Goal: Information Seeking & Learning: Learn about a topic

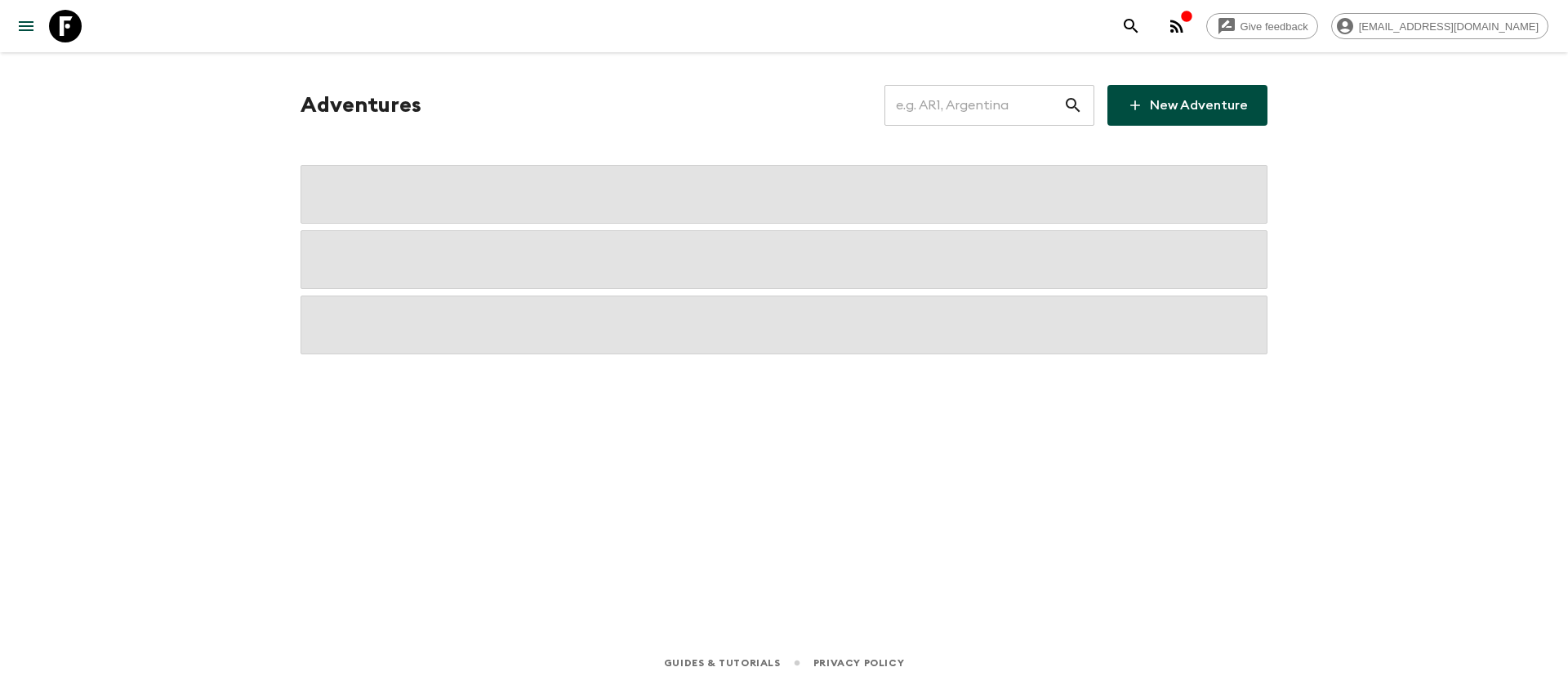
click at [976, 104] on input "text" at bounding box center [974, 106] width 179 height 46
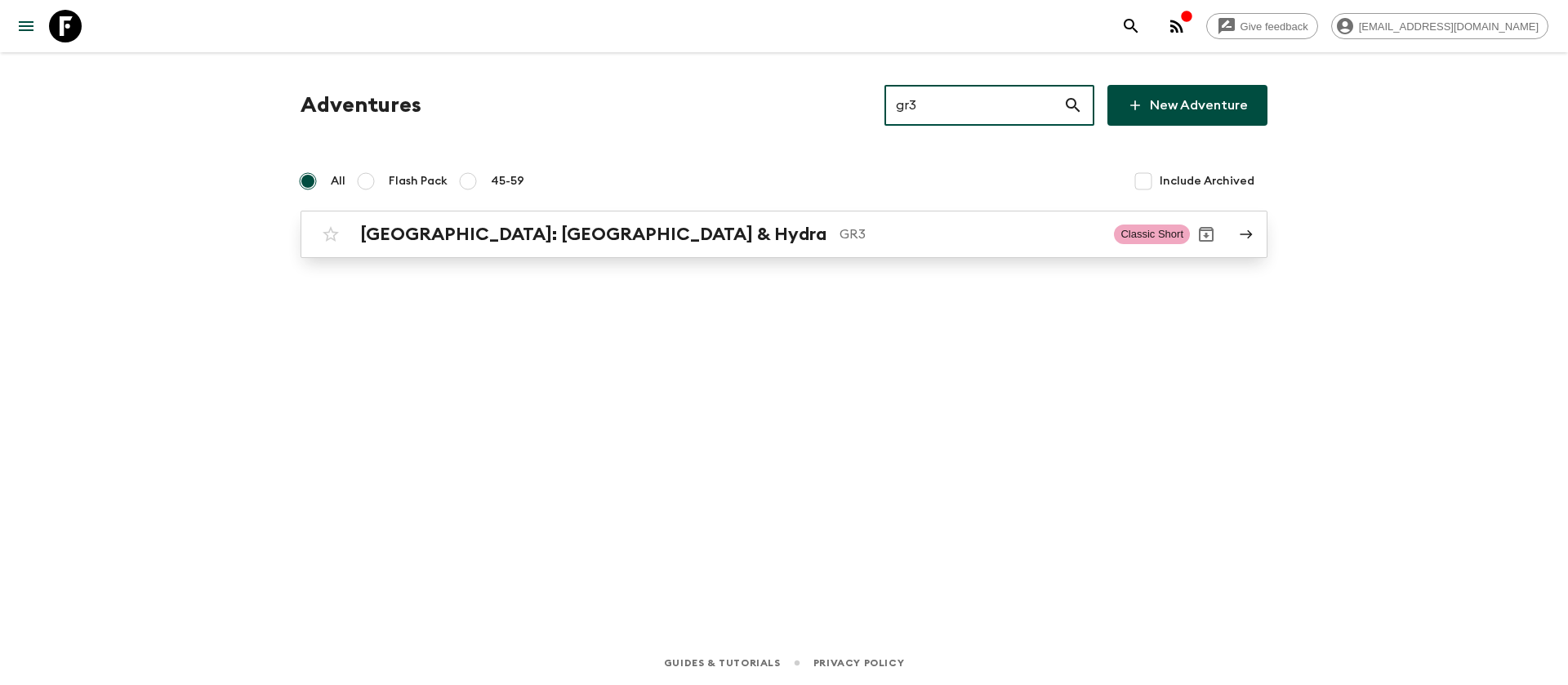
type input "gr3"
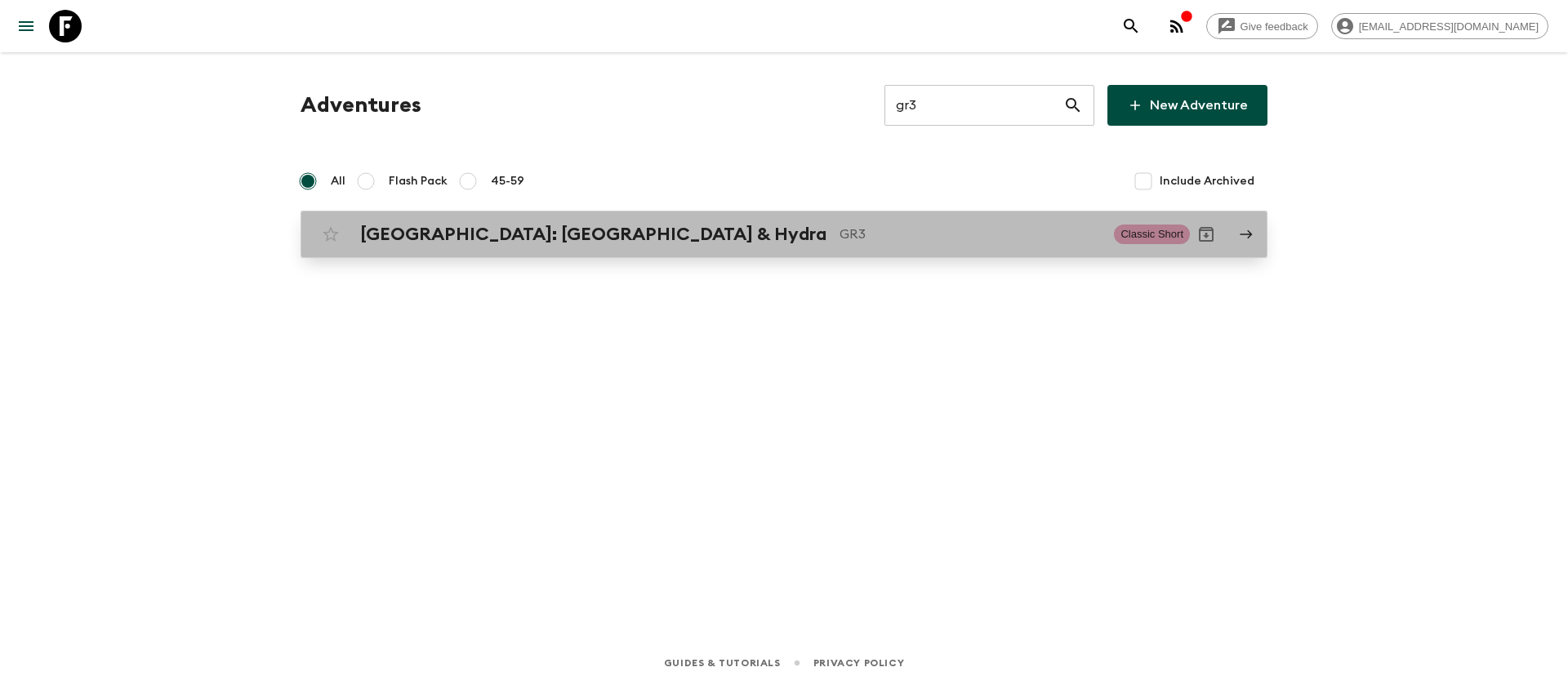
click at [575, 239] on div "[GEOGRAPHIC_DATA]: [GEOGRAPHIC_DATA] & Hydra GR3" at bounding box center [730, 234] width 740 height 21
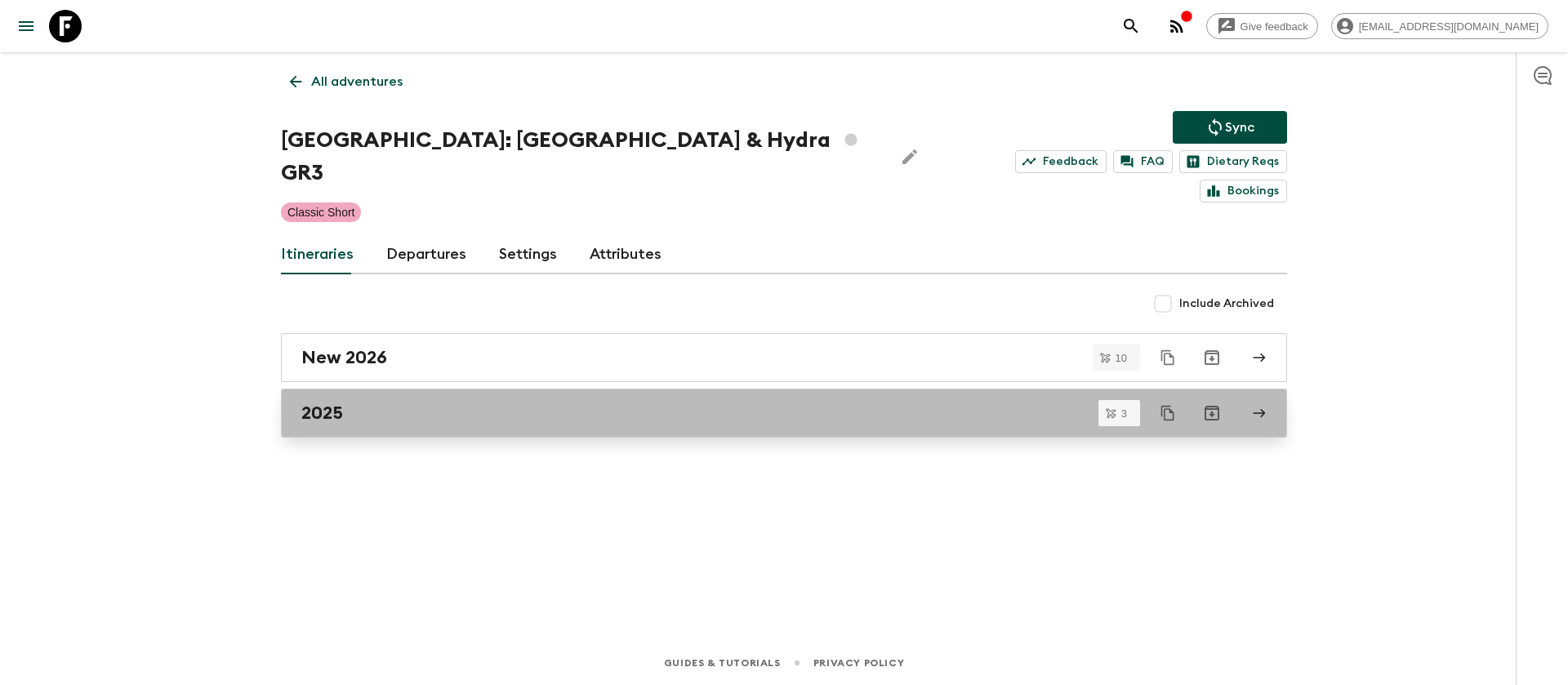
click at [330, 402] on h2 "2025" at bounding box center [321, 412] width 41 height 21
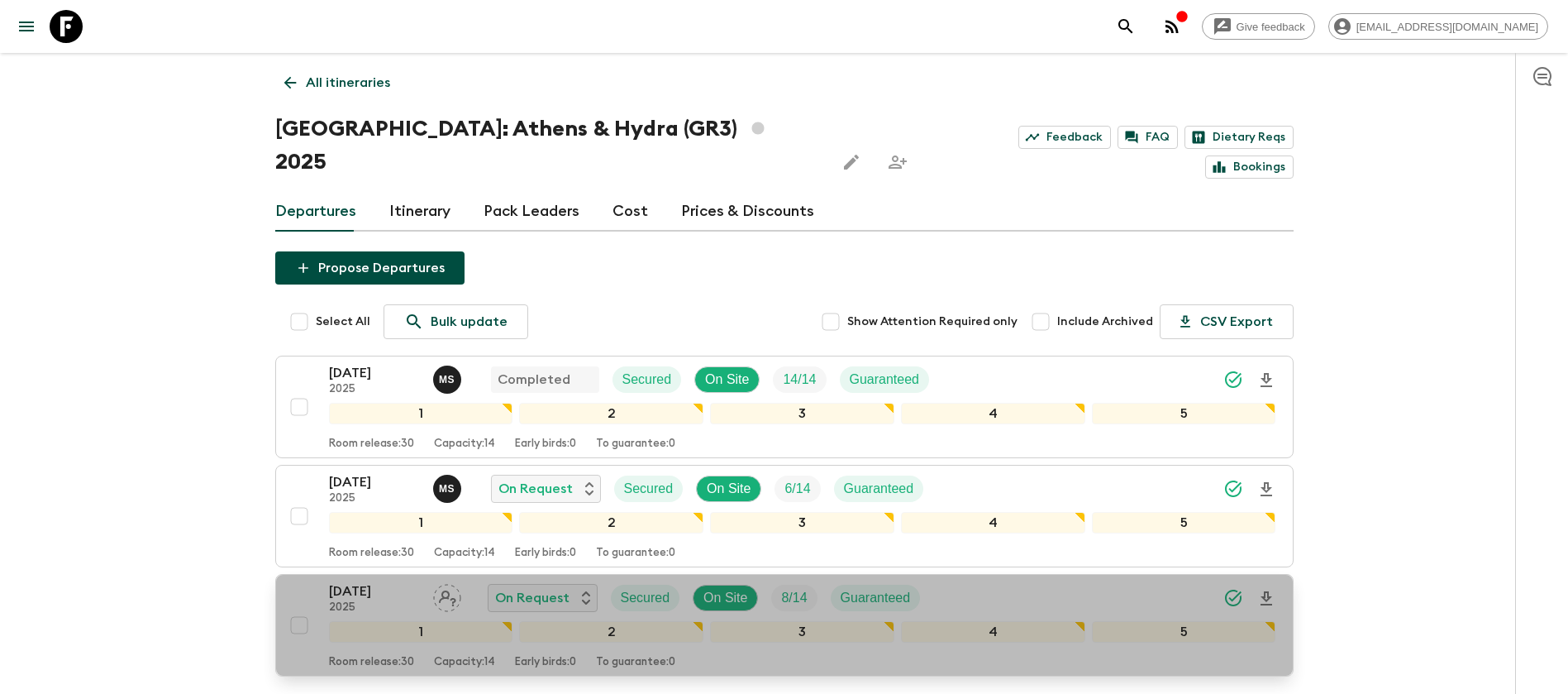
click at [358, 581] on p "[DATE]" at bounding box center [375, 591] width 91 height 20
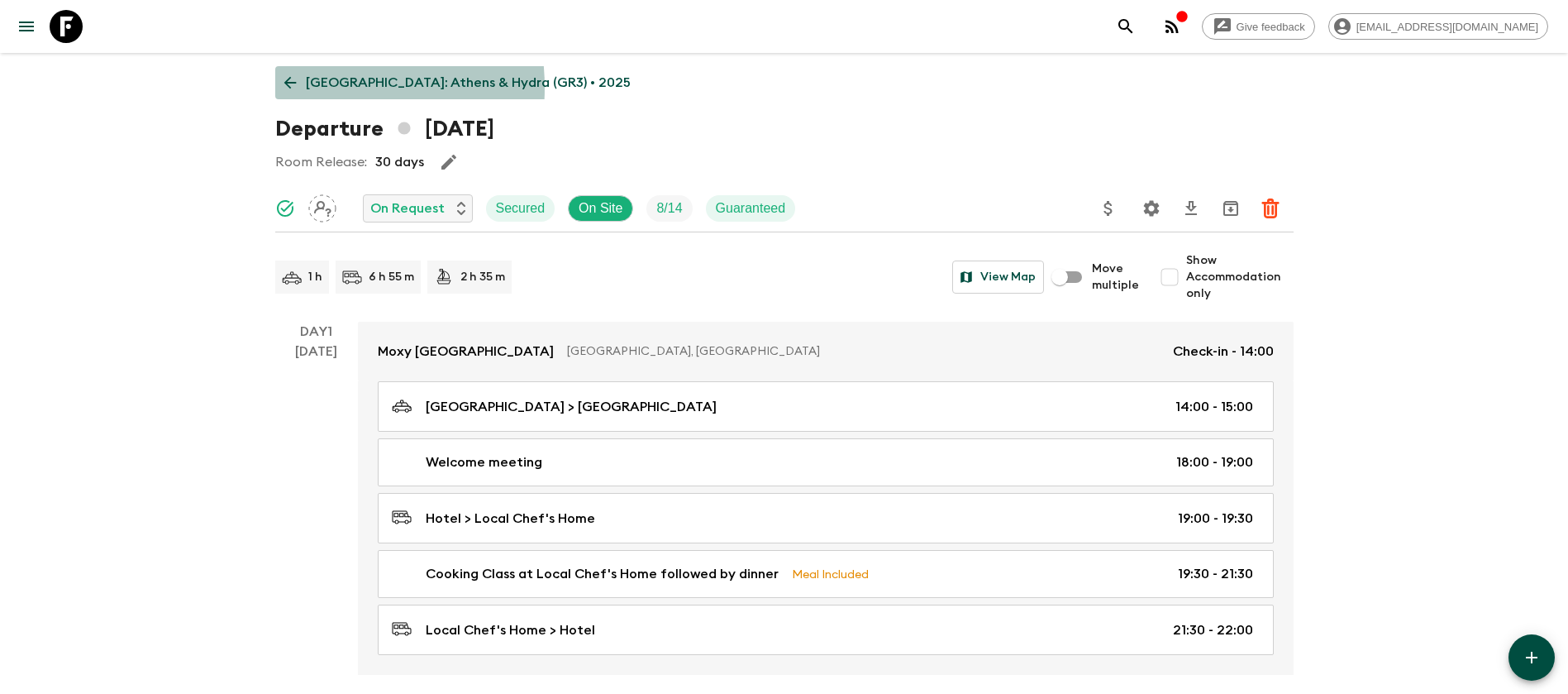
click at [293, 87] on icon at bounding box center [290, 83] width 19 height 19
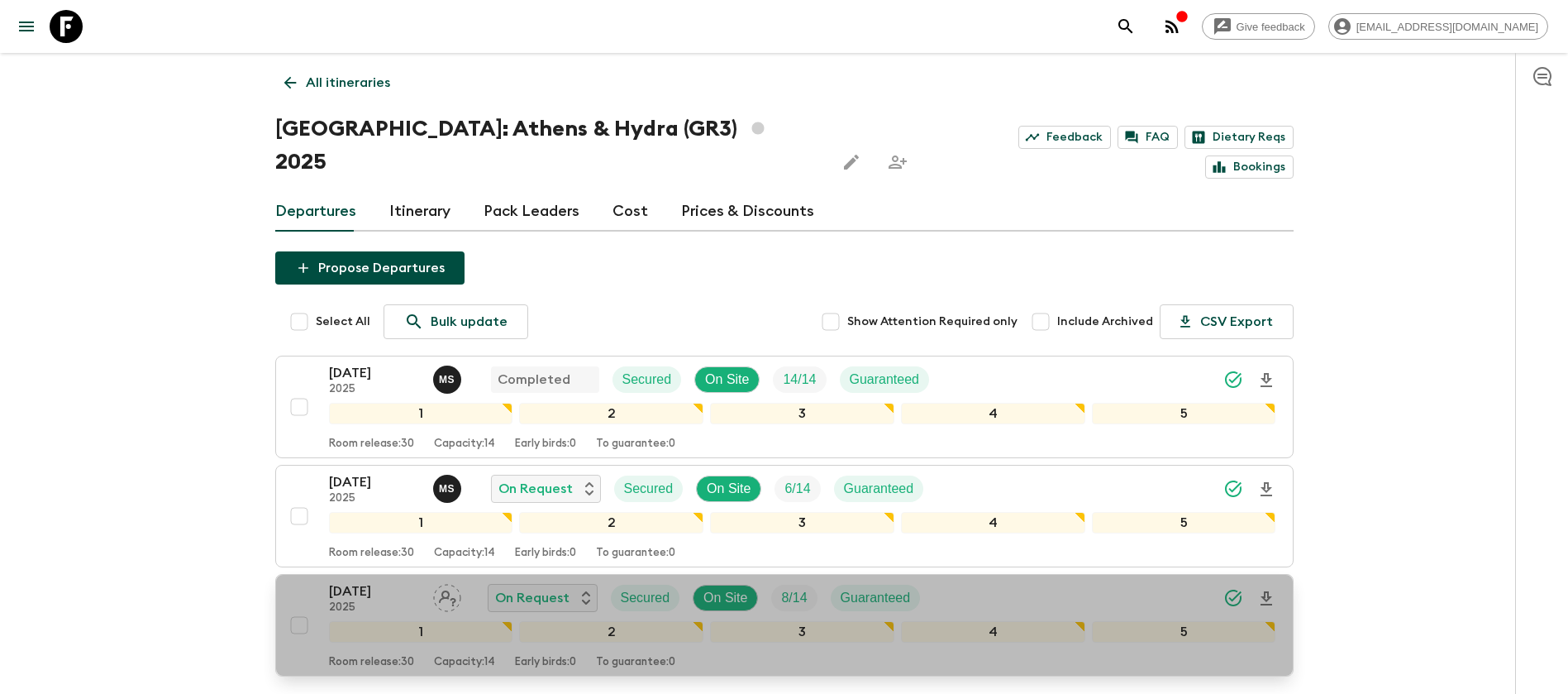
click at [354, 581] on p "[DATE]" at bounding box center [375, 591] width 91 height 20
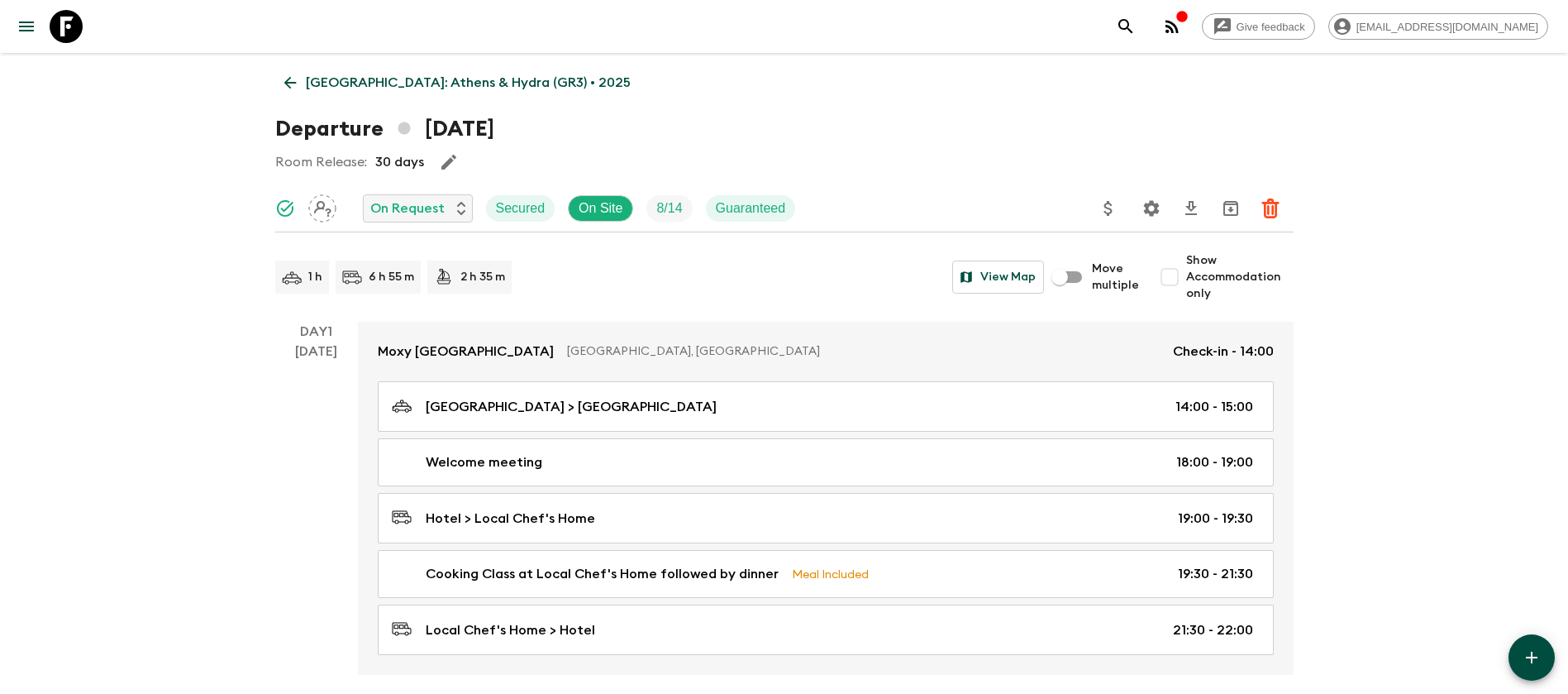
click at [64, 32] on icon at bounding box center [66, 27] width 33 height 33
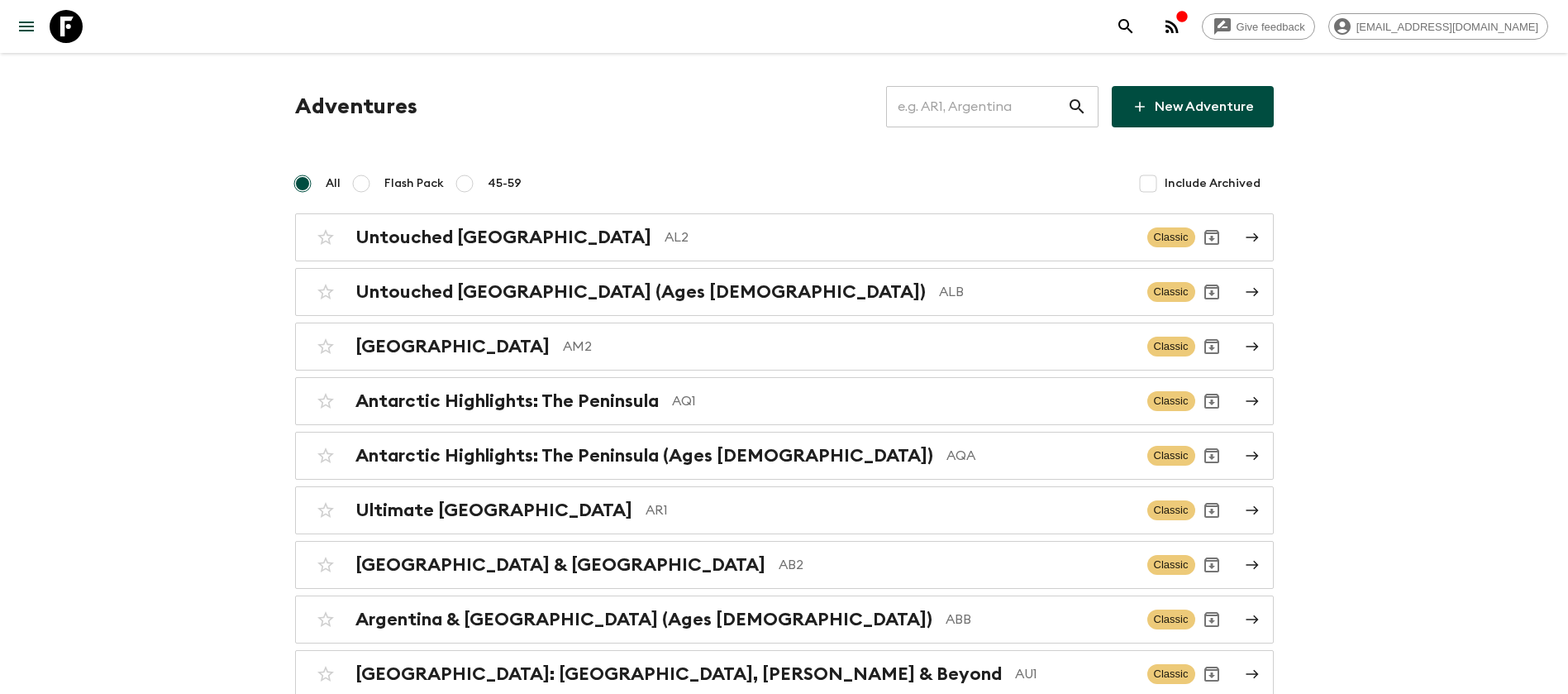
click at [977, 113] on input "text" at bounding box center [977, 107] width 181 height 47
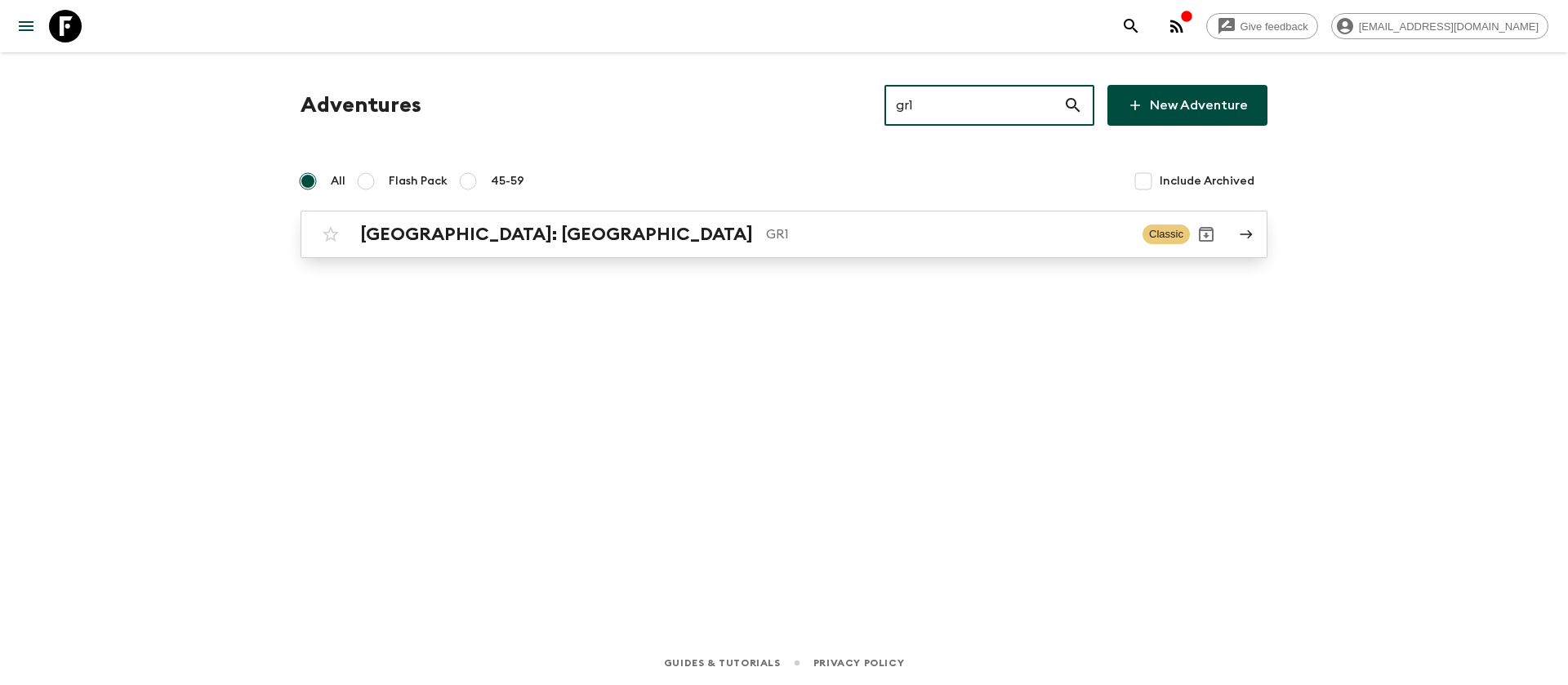
type input "gr1"
click at [577, 236] on h2 "[GEOGRAPHIC_DATA]: [GEOGRAPHIC_DATA]" at bounding box center [557, 234] width 393 height 21
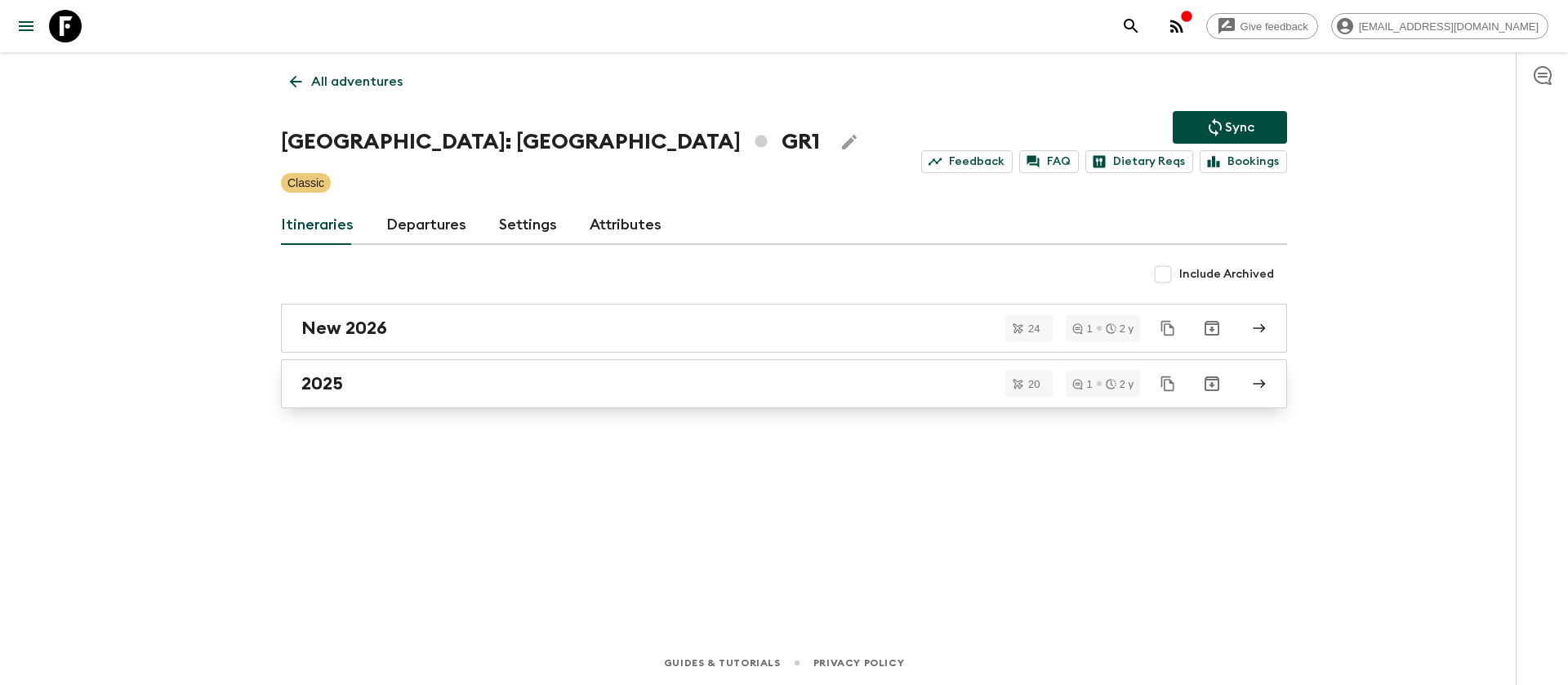
click at [329, 376] on h2 "2025" at bounding box center [321, 383] width 41 height 21
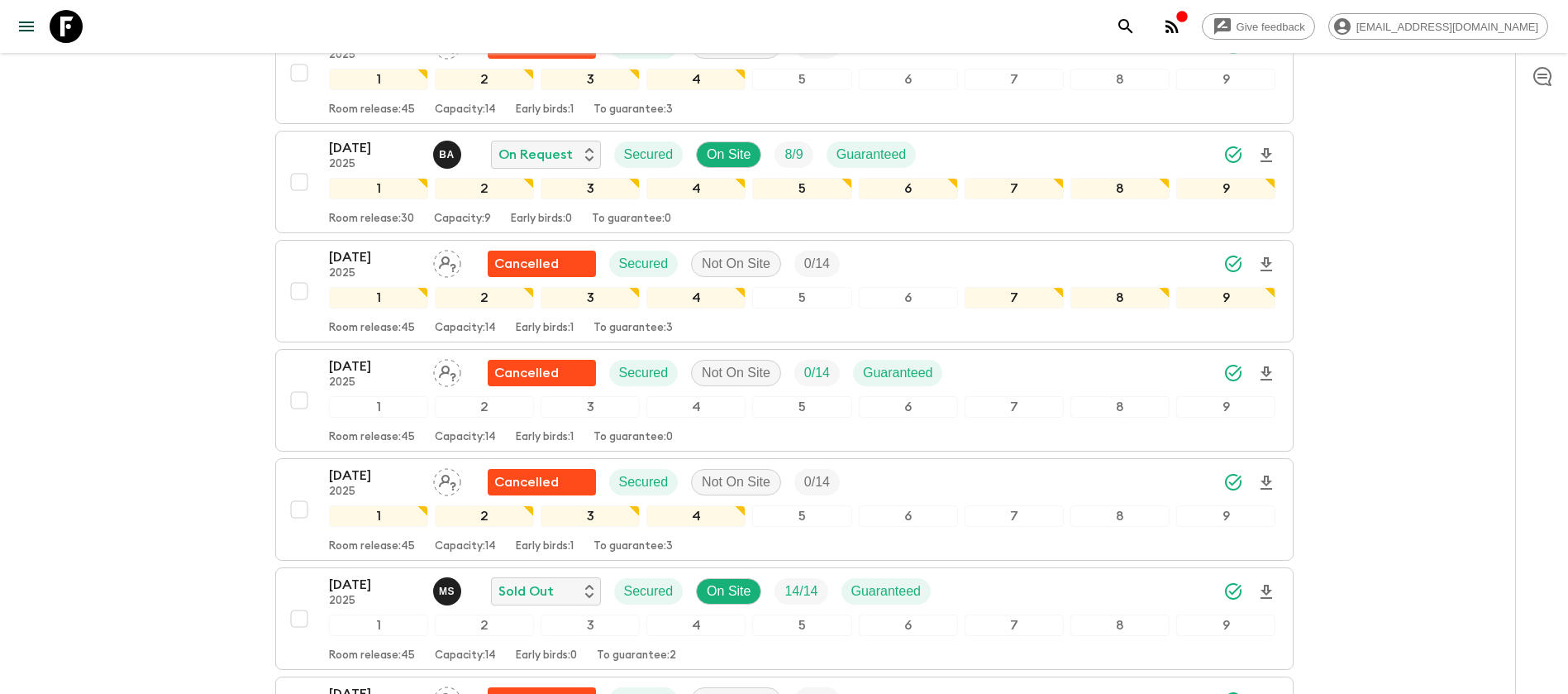
scroll to position [1240, 0]
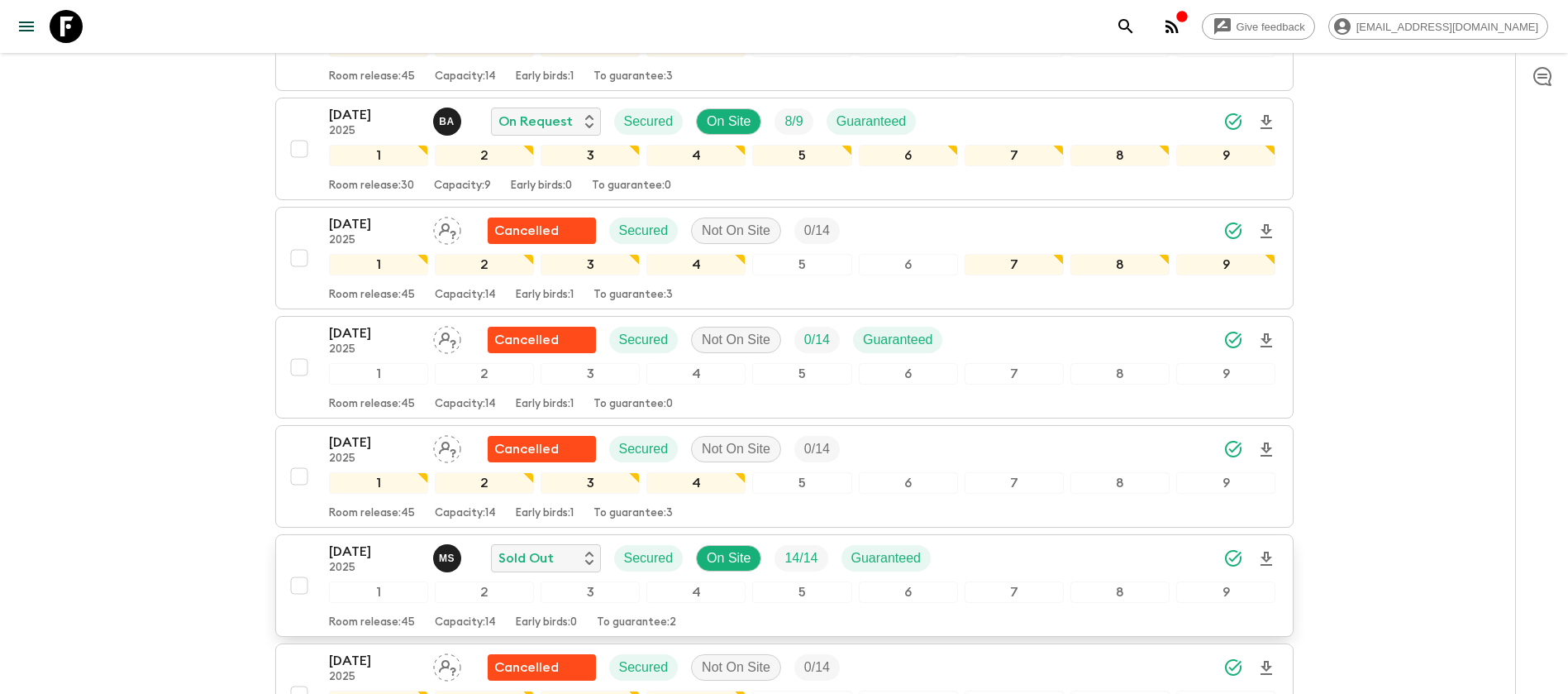
click at [356, 541] on p "[DATE]" at bounding box center [375, 551] width 91 height 20
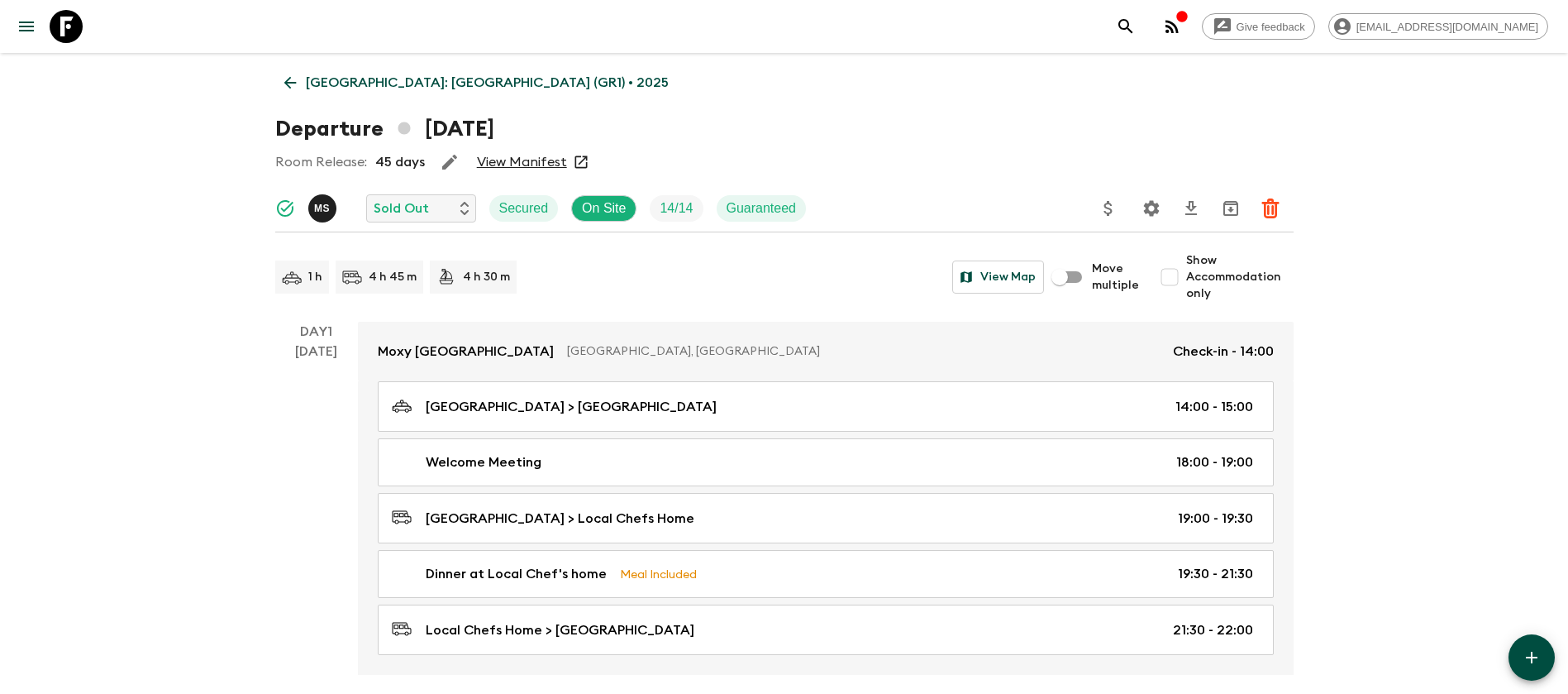
click at [510, 168] on link "View Manifest" at bounding box center [522, 162] width 90 height 17
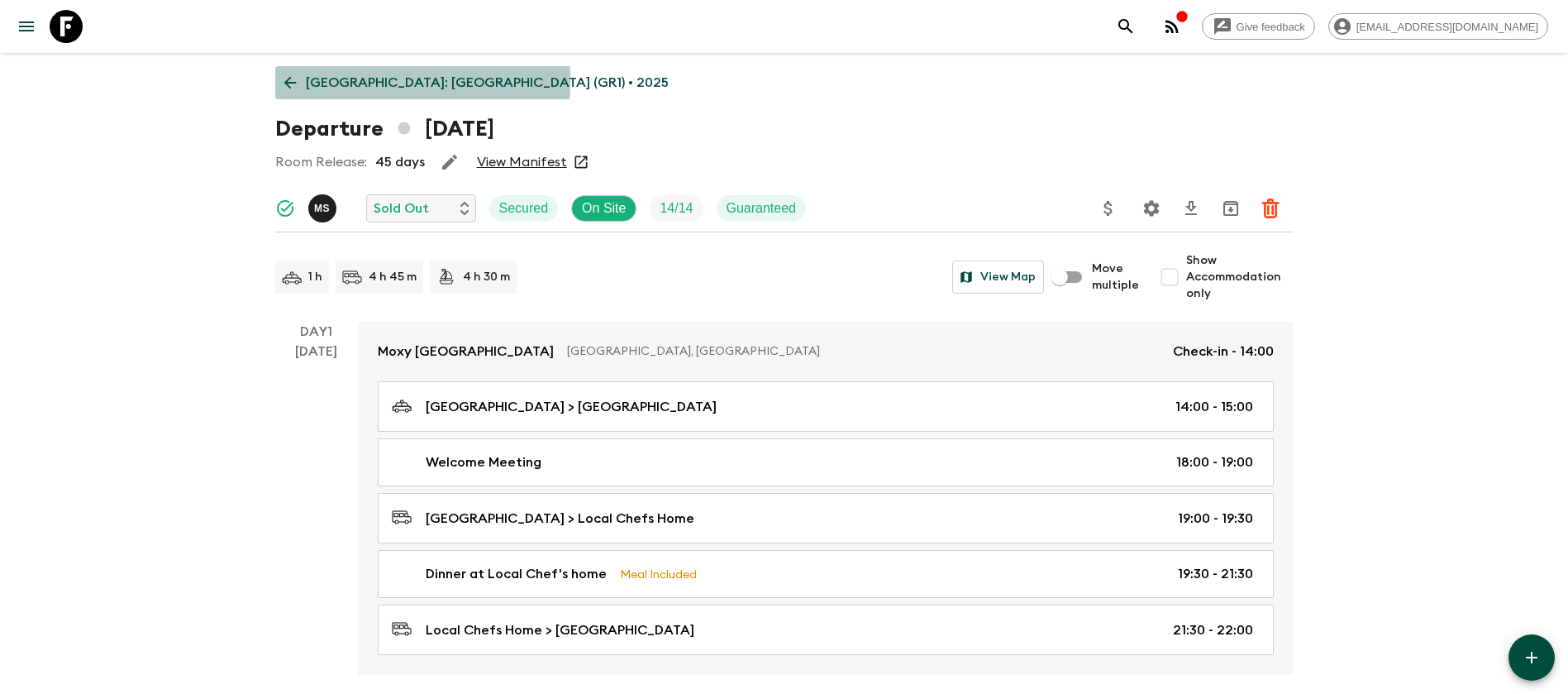
click at [289, 79] on icon at bounding box center [290, 83] width 19 height 19
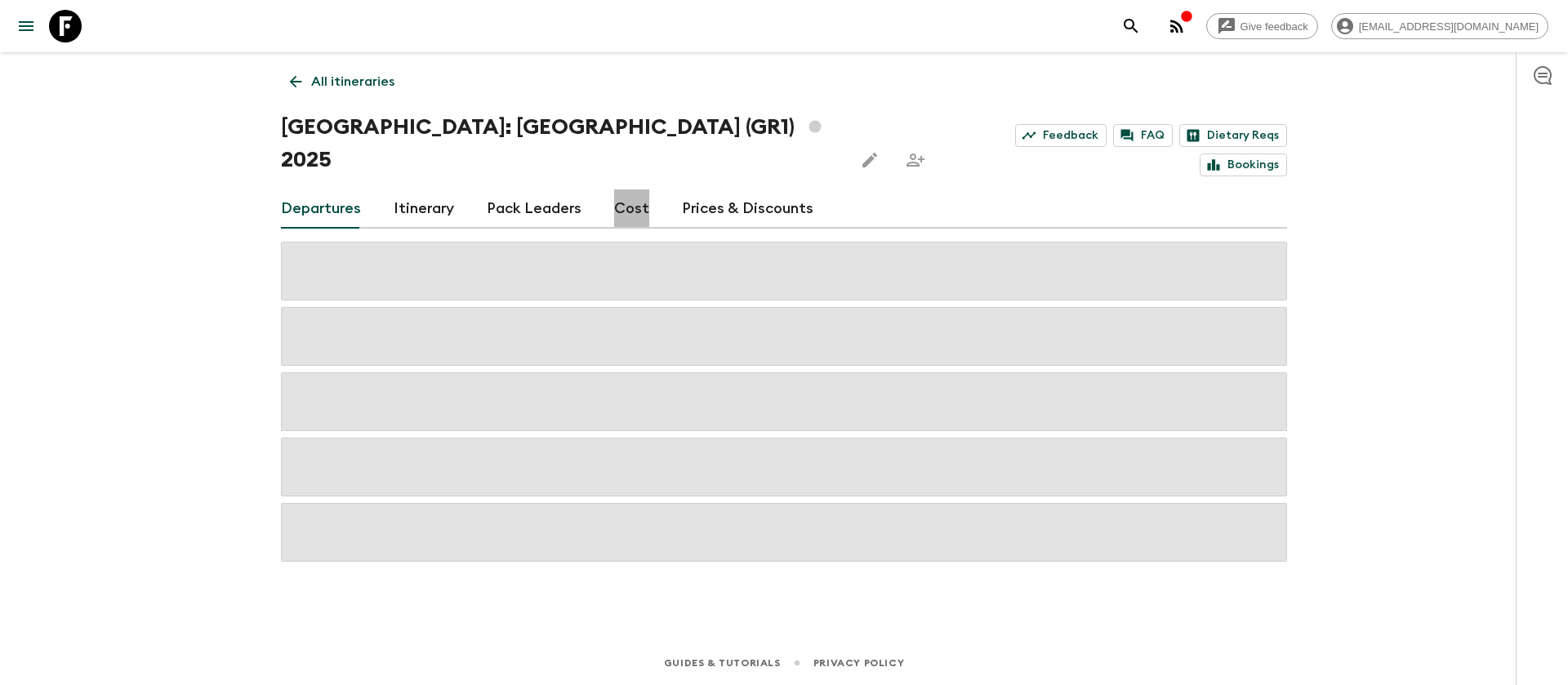
click at [633, 189] on link "Cost" at bounding box center [631, 208] width 35 height 39
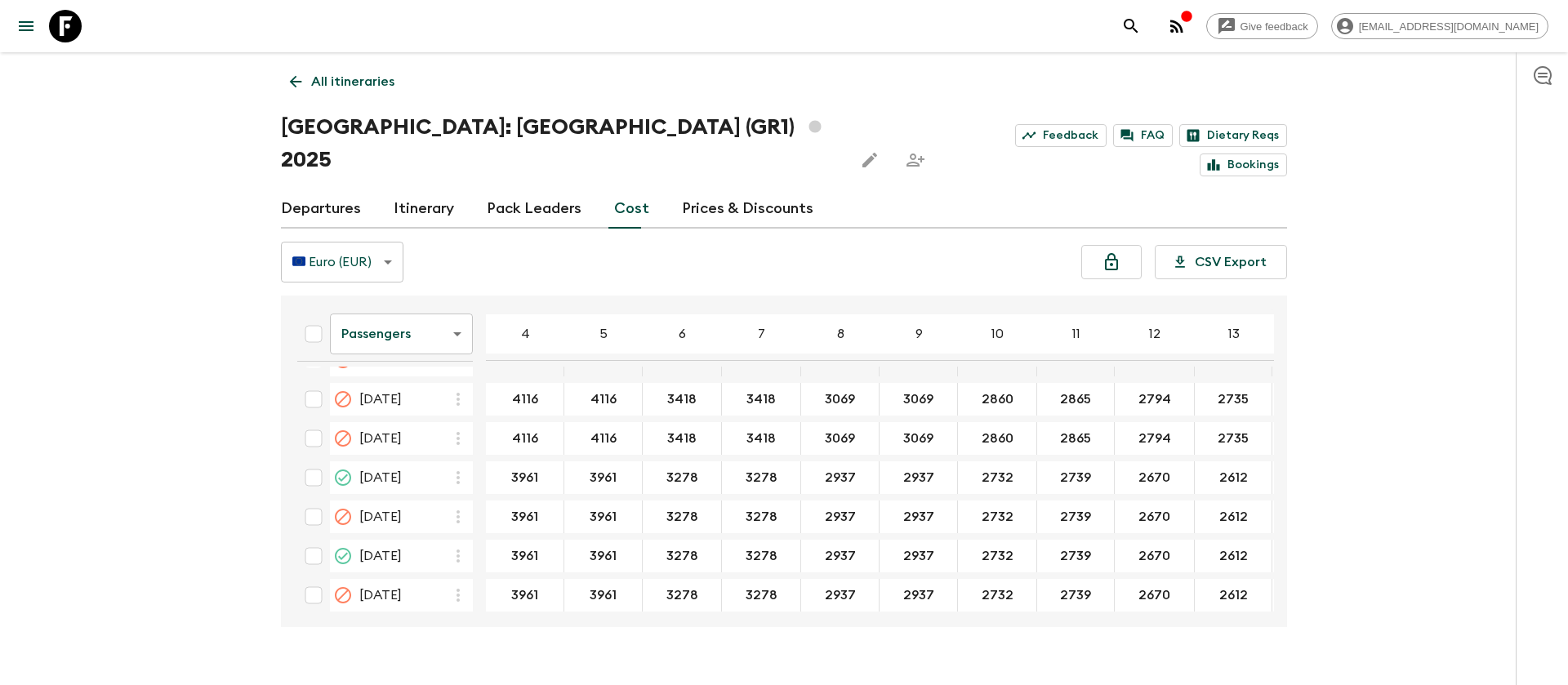
scroll to position [857, 0]
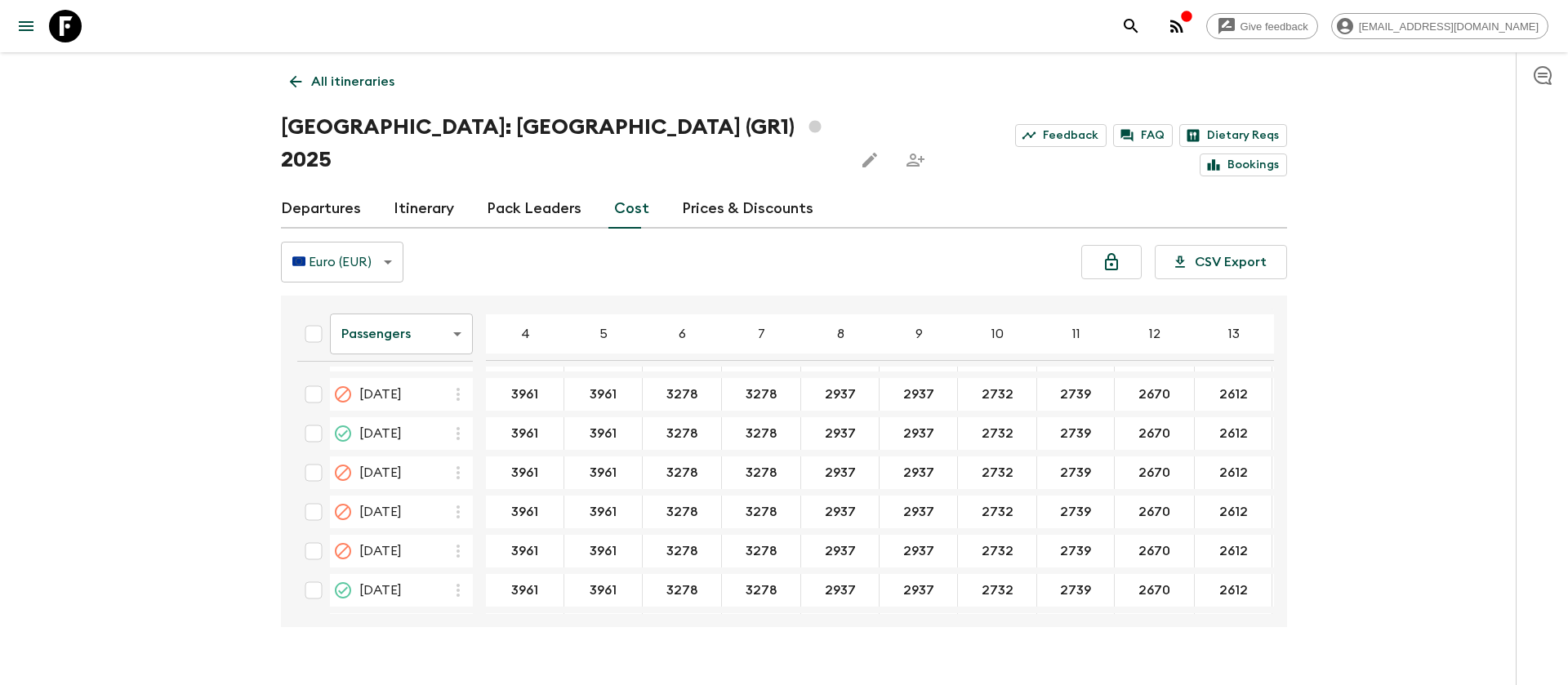
drag, startPoint x: 1024, startPoint y: 581, endPoint x: 1048, endPoint y: 581, distance: 24.0
click at [1039, 581] on div "Passengers passengersCost ​ 4 5 6 7 8 9 10 11 12 13 14 15 16 17 18 [DATE] 3630 …" at bounding box center [784, 461] width 1006 height 331
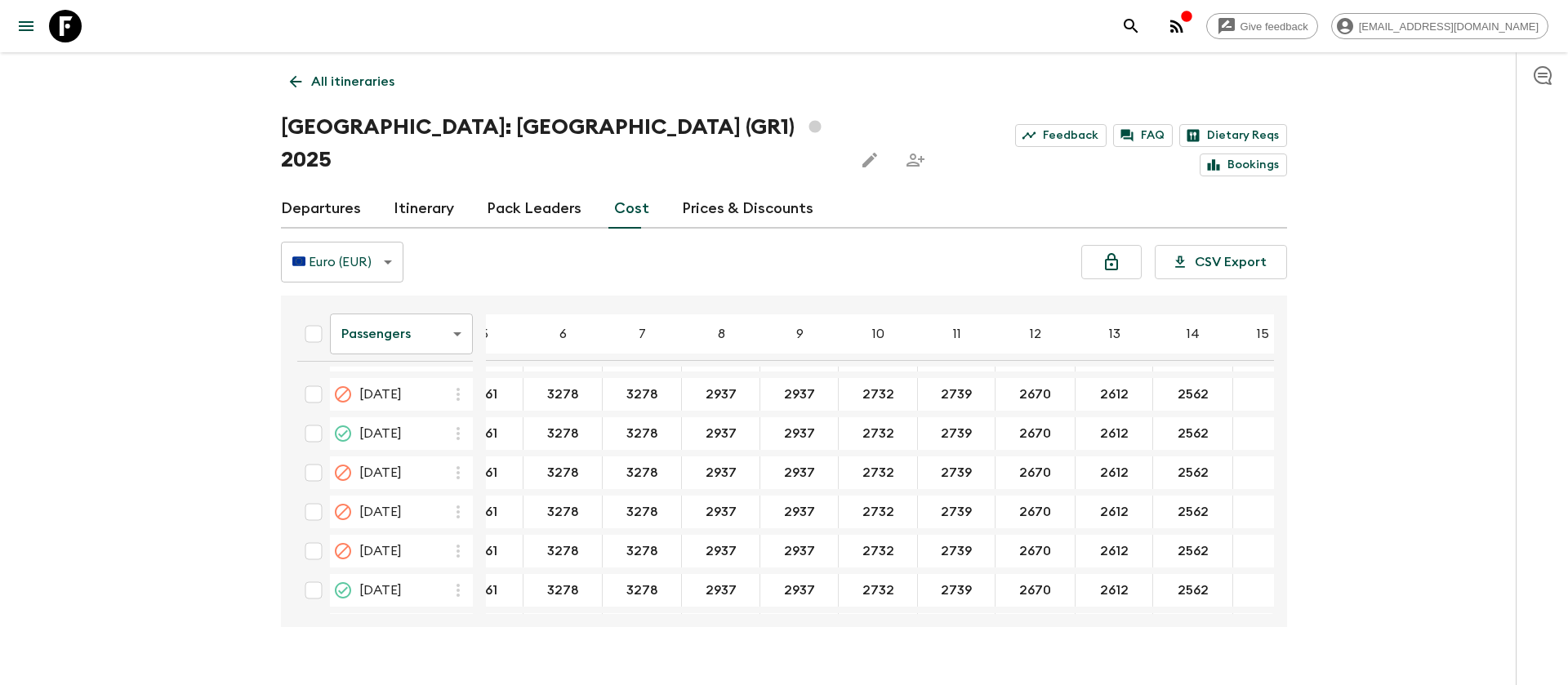
scroll to position [857, 194]
click at [433, 303] on body "Give feedback [EMAIL_ADDRESS][DOMAIN_NAME] All itineraries [GEOGRAPHIC_DATA]: […" at bounding box center [784, 358] width 1568 height 716
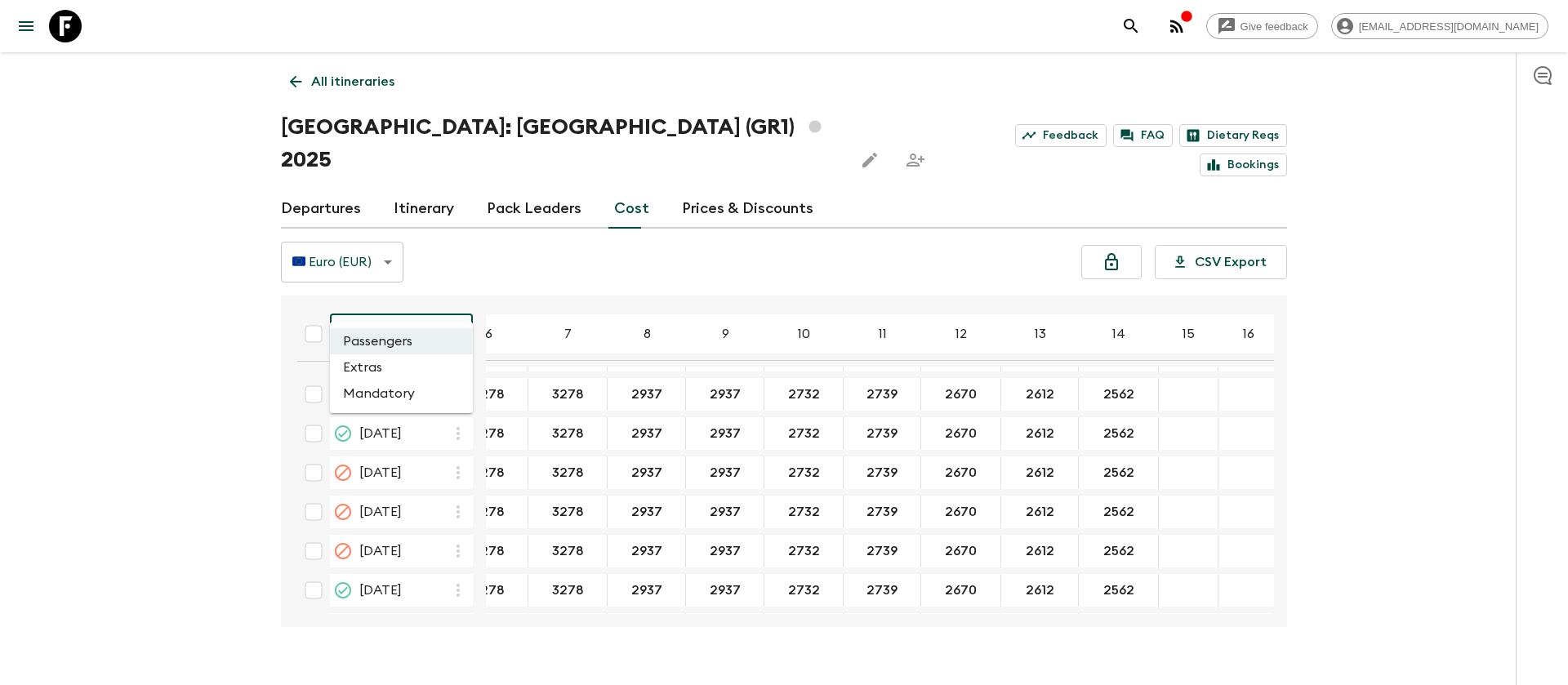
click at [448, 371] on li "Extras" at bounding box center [401, 367] width 143 height 26
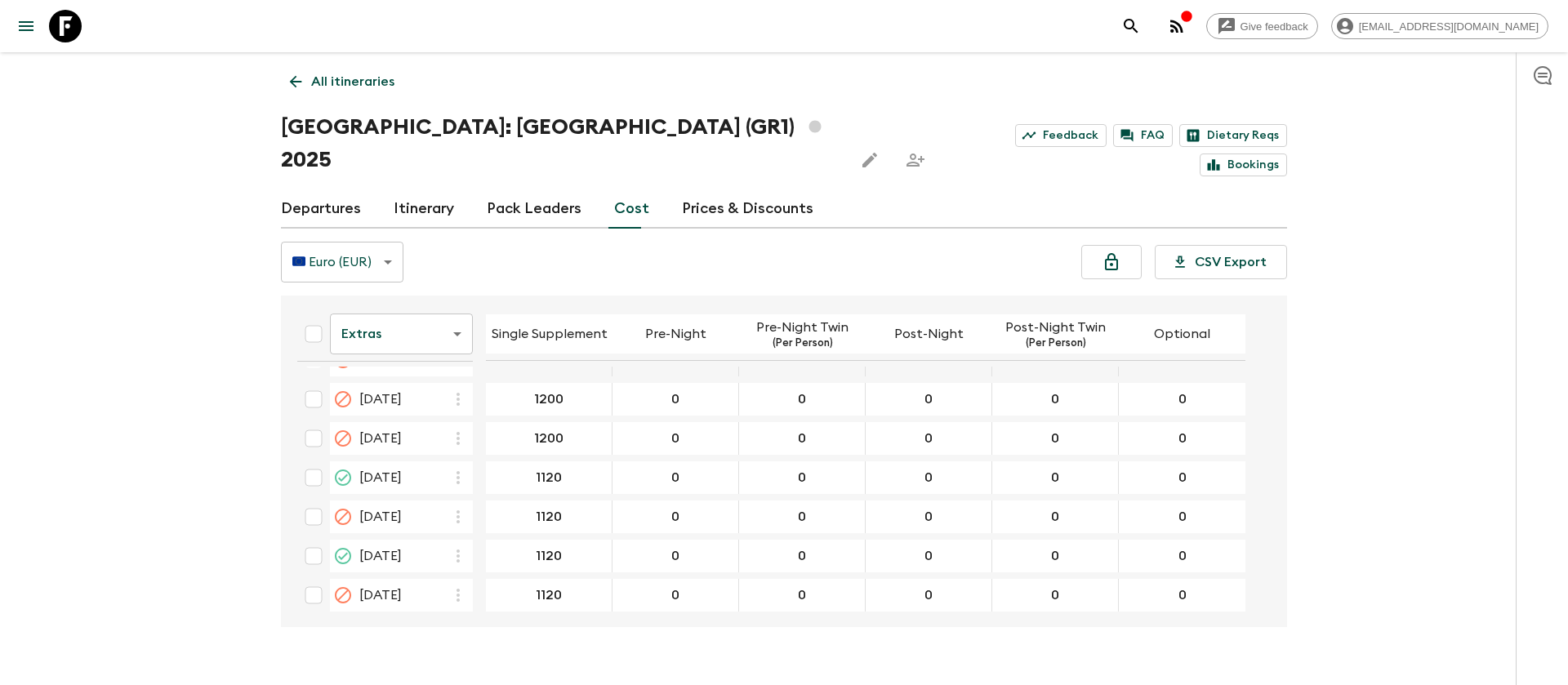
scroll to position [857, 0]
click at [69, 20] on icon at bounding box center [65, 27] width 33 height 33
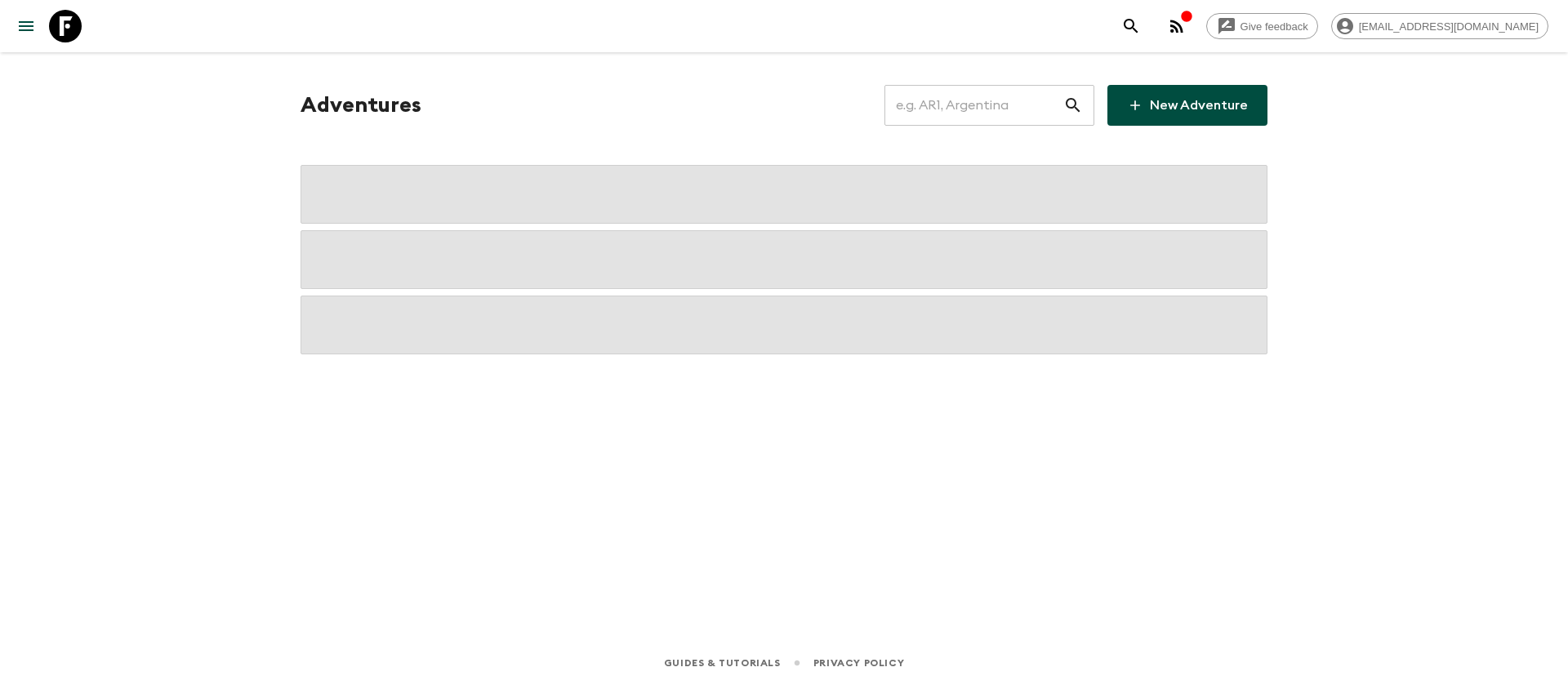
click at [987, 109] on input "text" at bounding box center [974, 106] width 179 height 46
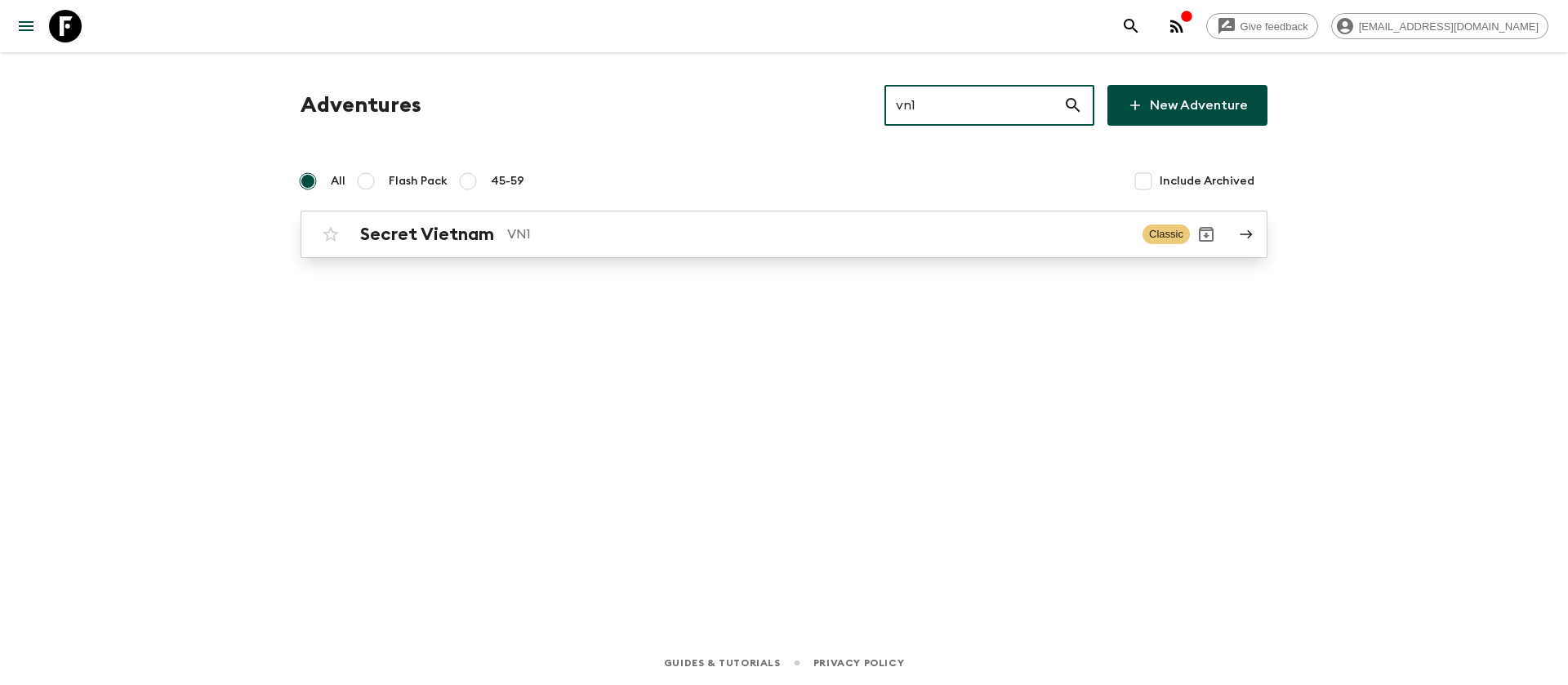
type input "vn1"
click at [400, 246] on div "Secret Vietnam VN1 Classic" at bounding box center [751, 234] width 875 height 33
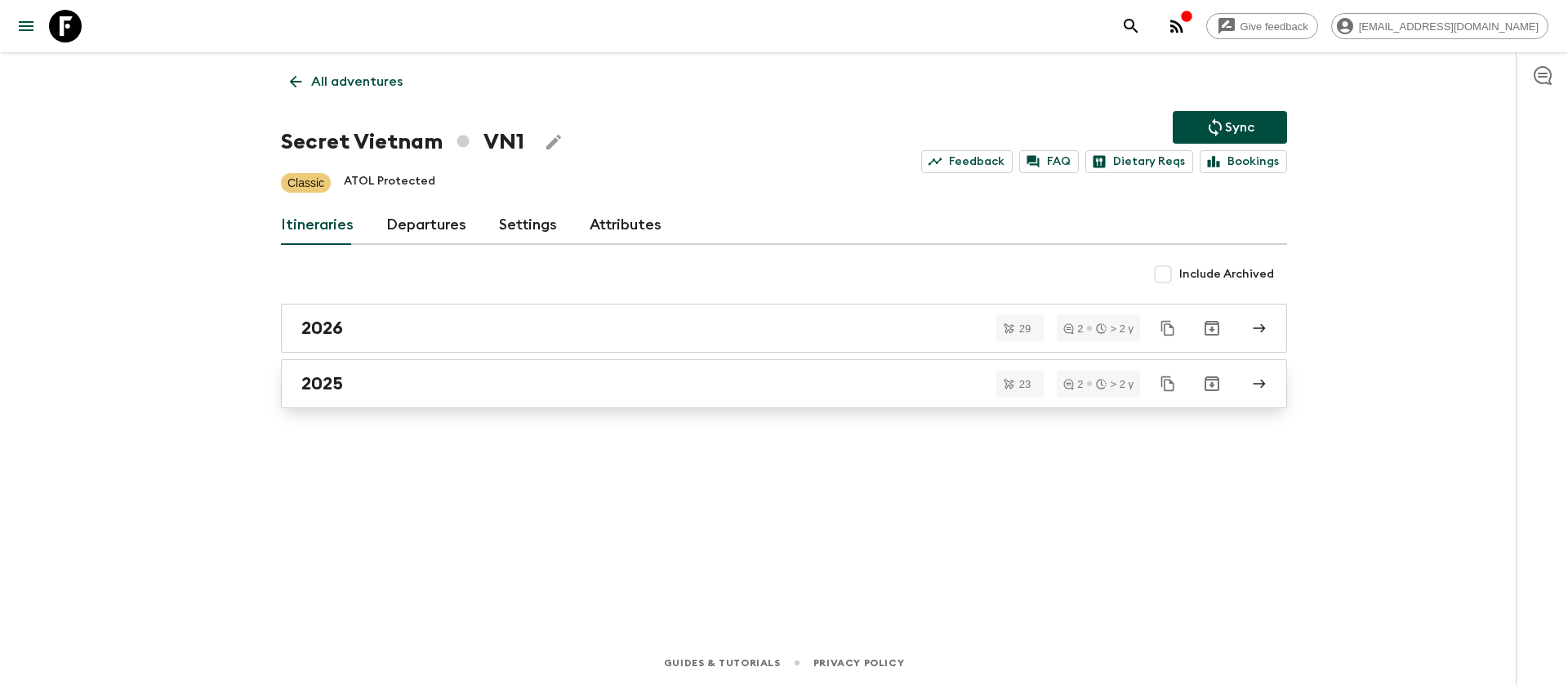
click at [330, 375] on h2 "2025" at bounding box center [321, 383] width 41 height 21
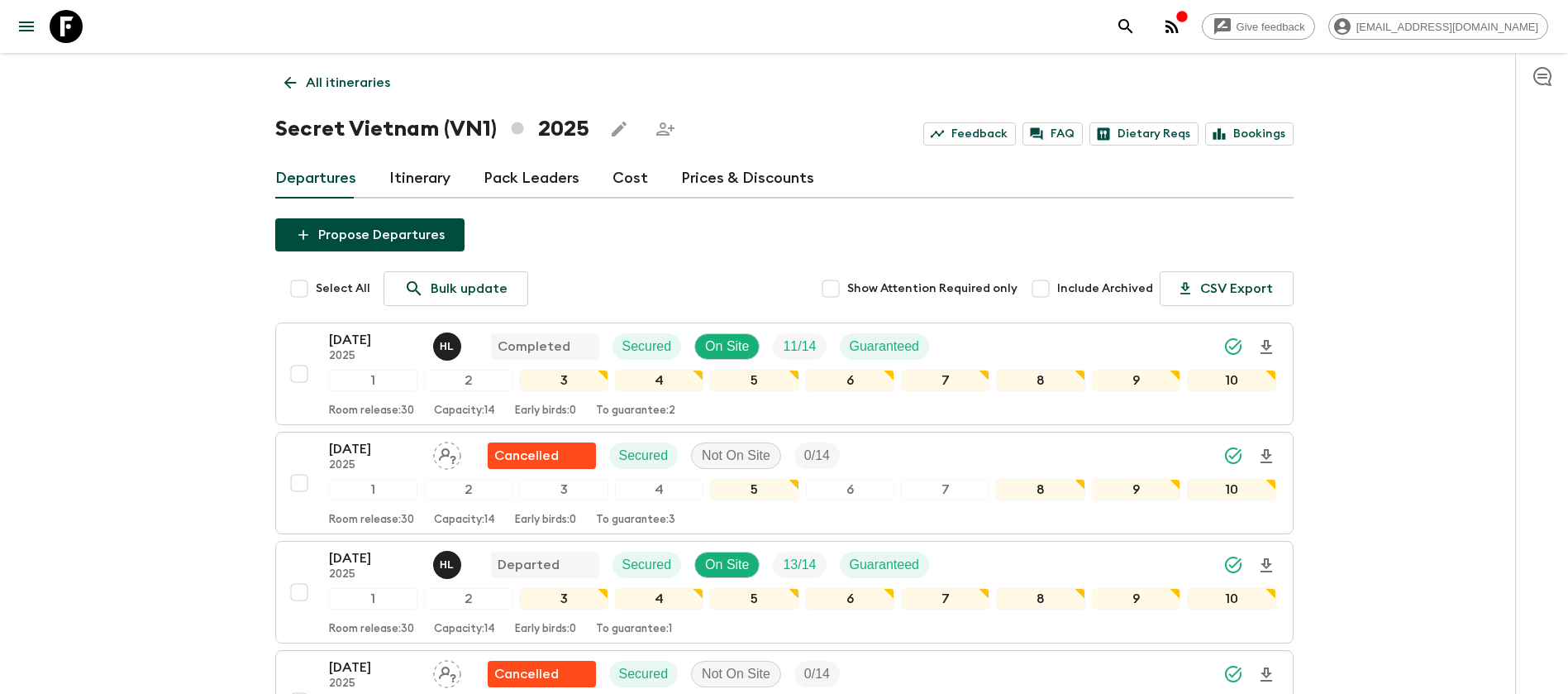
click at [361, 562] on p "[DATE]" at bounding box center [375, 557] width 91 height 20
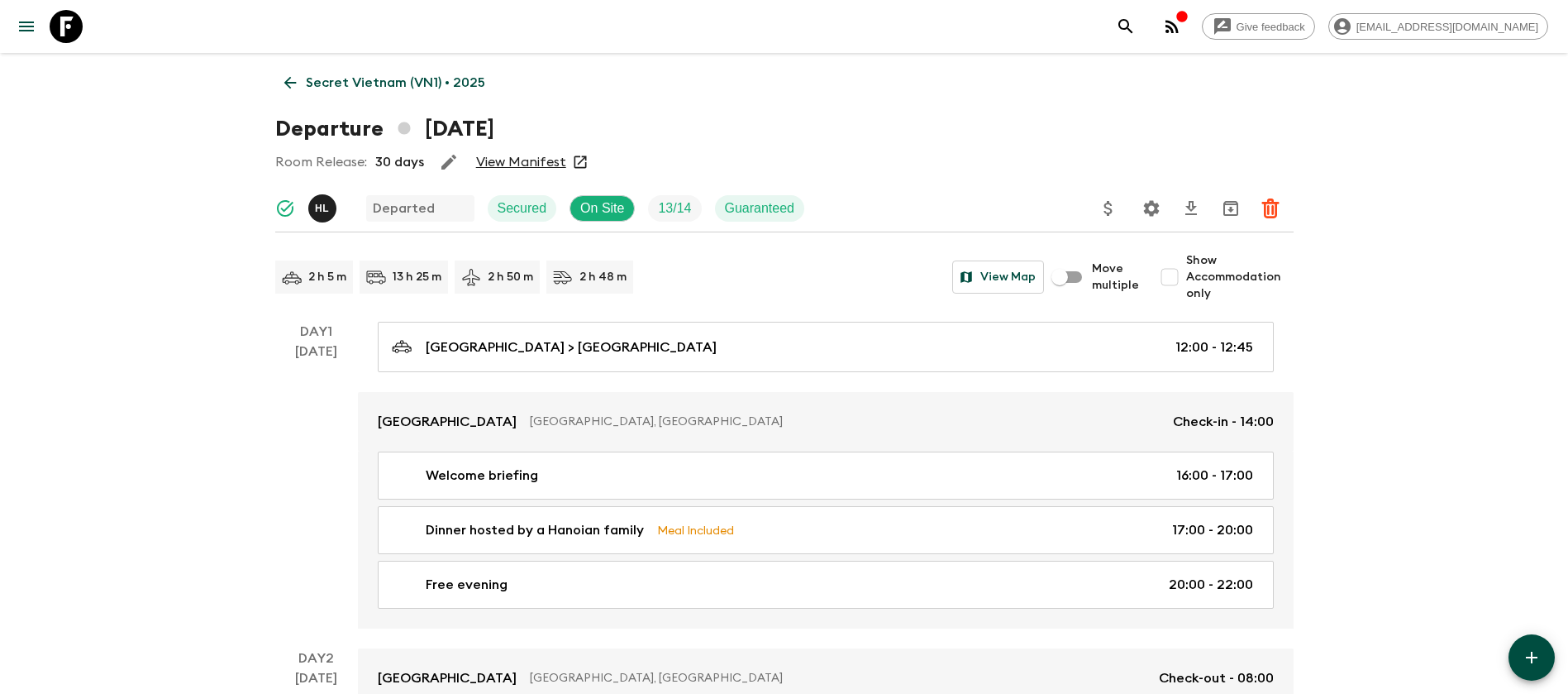
click at [524, 163] on link "View Manifest" at bounding box center [521, 162] width 90 height 17
click at [277, 83] on link "Secret Vietnam (VN1) • 2025" at bounding box center [385, 83] width 219 height 33
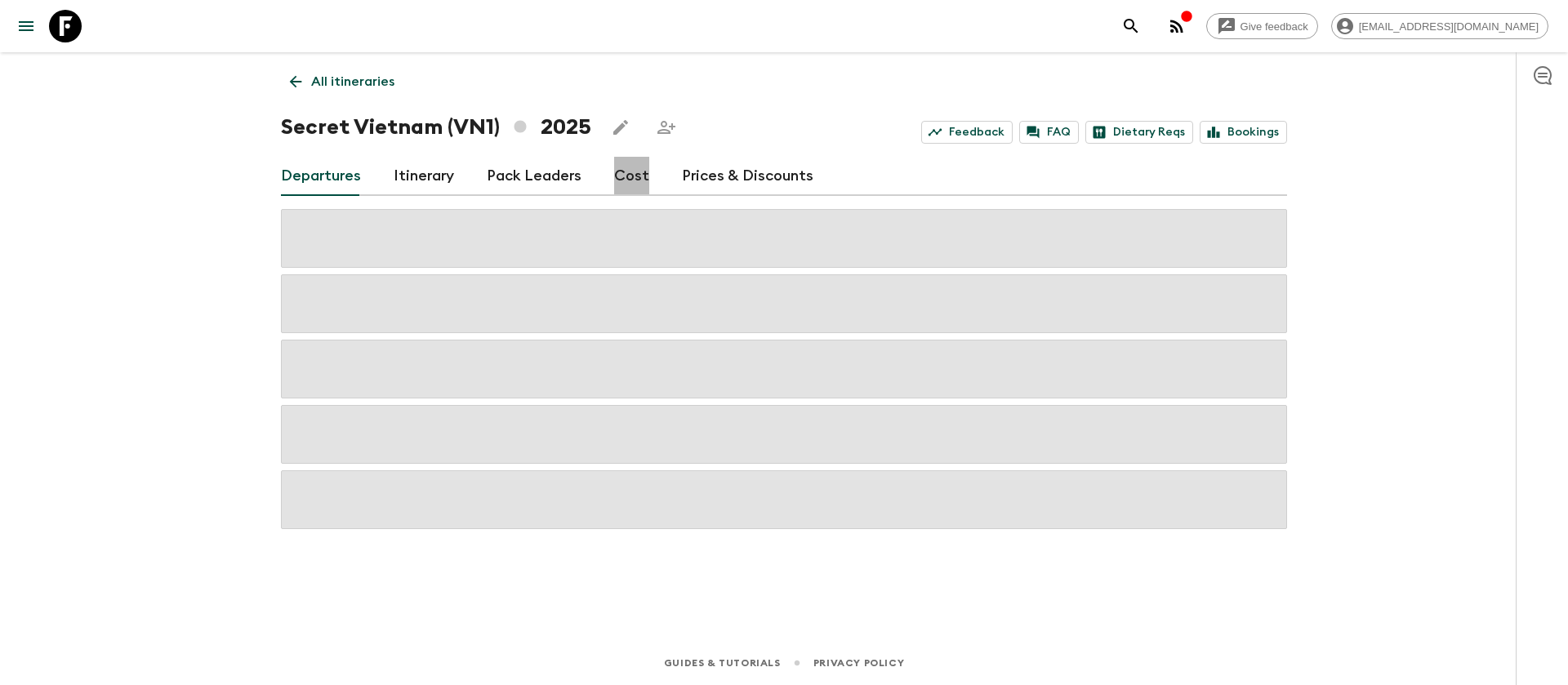
click at [628, 174] on link "Cost" at bounding box center [631, 176] width 35 height 39
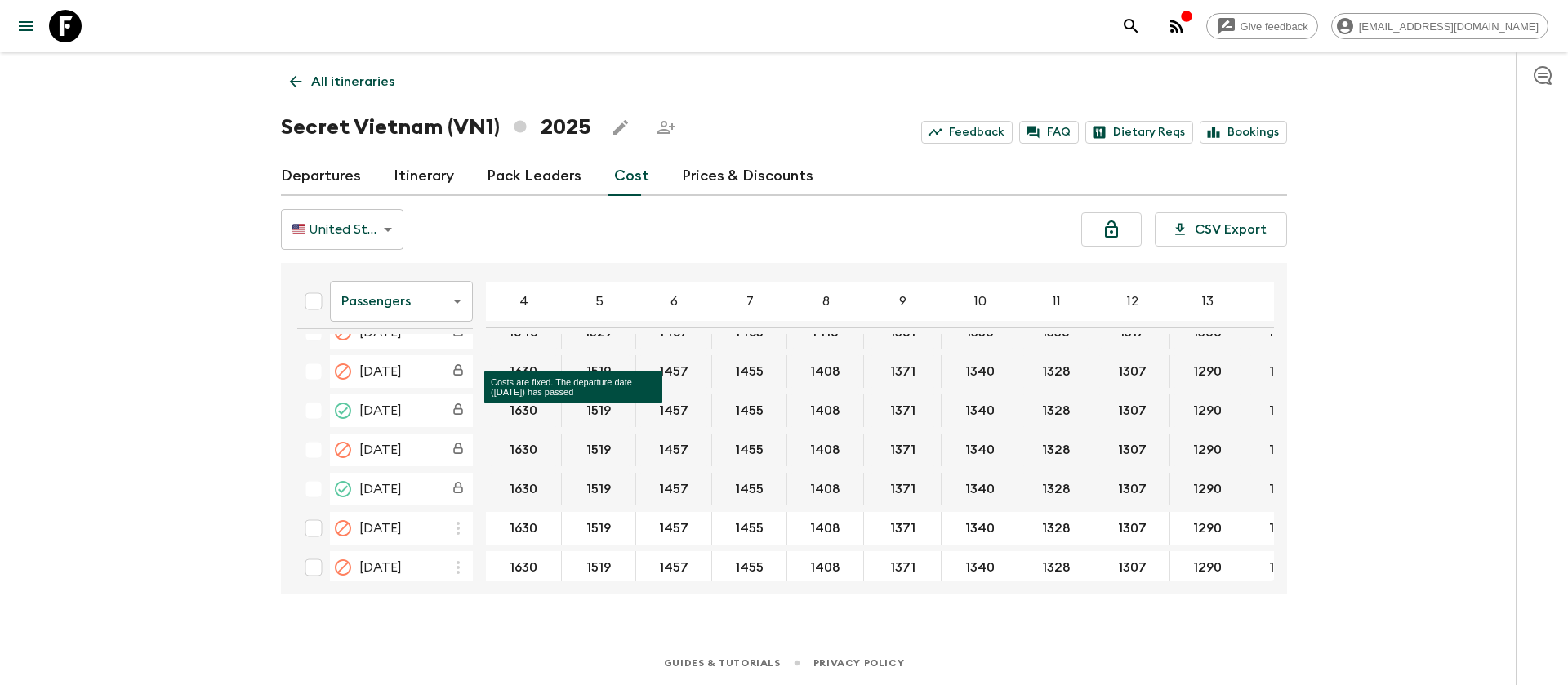
scroll to position [735, 0]
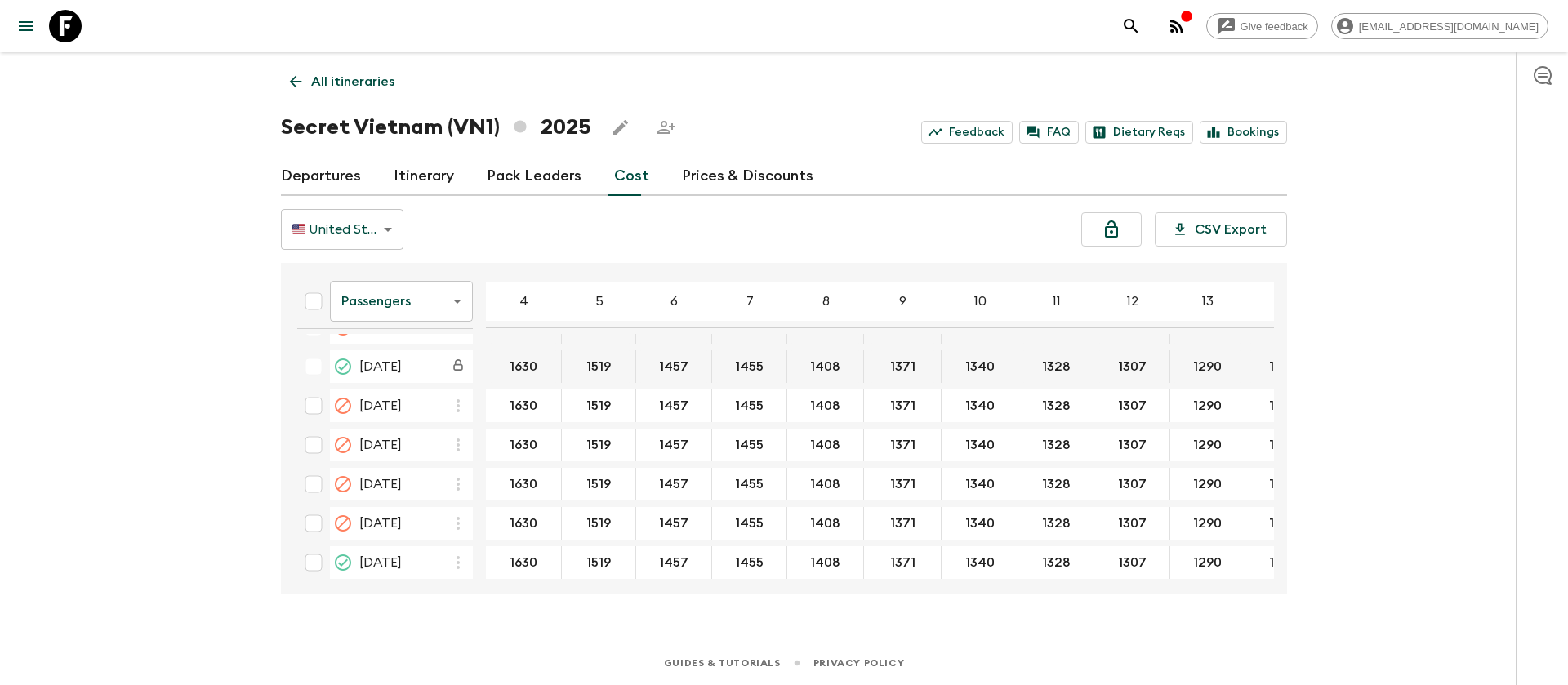
click at [371, 306] on body "Give feedback [EMAIL_ADDRESS][DOMAIN_NAME] All itineraries Secret [GEOGRAPHIC_D…" at bounding box center [784, 342] width 1568 height 685
click at [376, 381] on ul "Passengers Extras Mandatory" at bounding box center [401, 367] width 143 height 92
click at [393, 371] on li "Extras" at bounding box center [401, 367] width 143 height 26
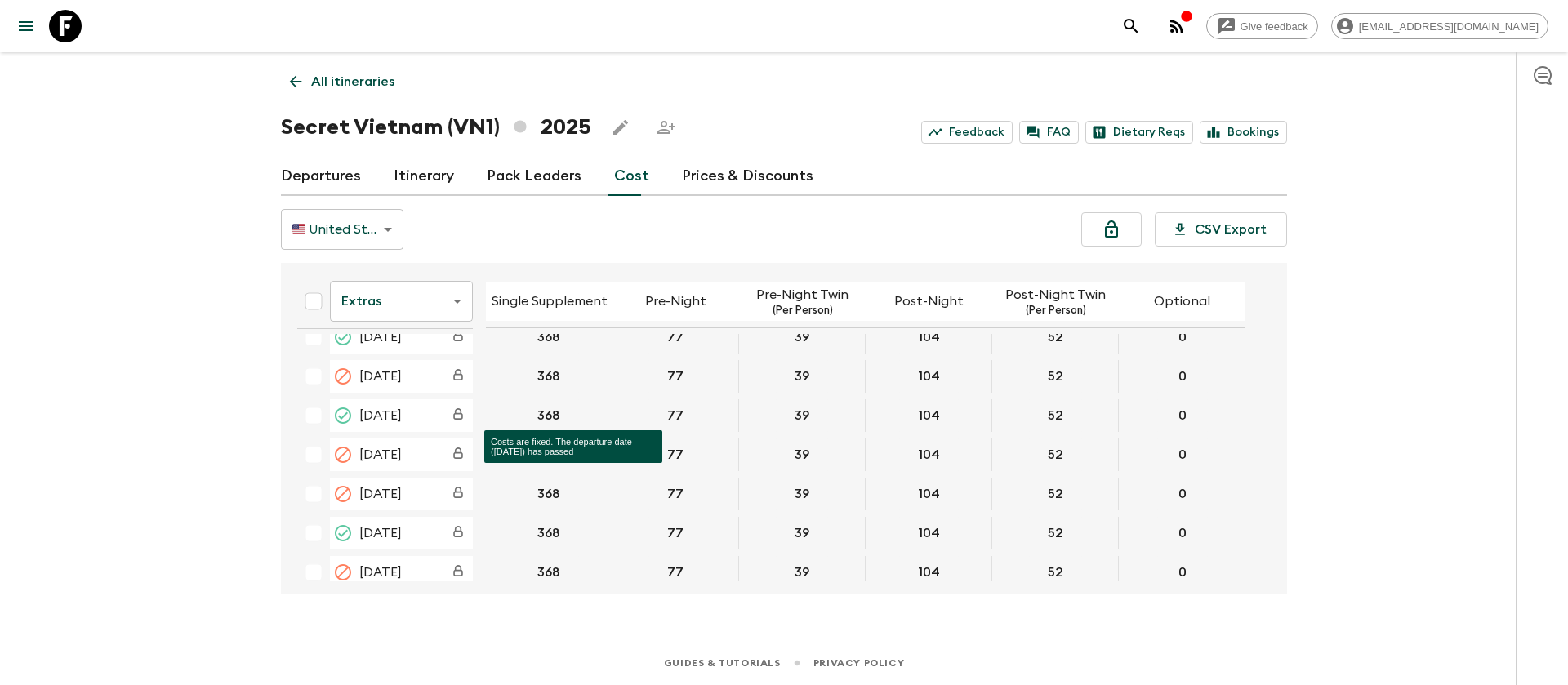
scroll to position [612, 0]
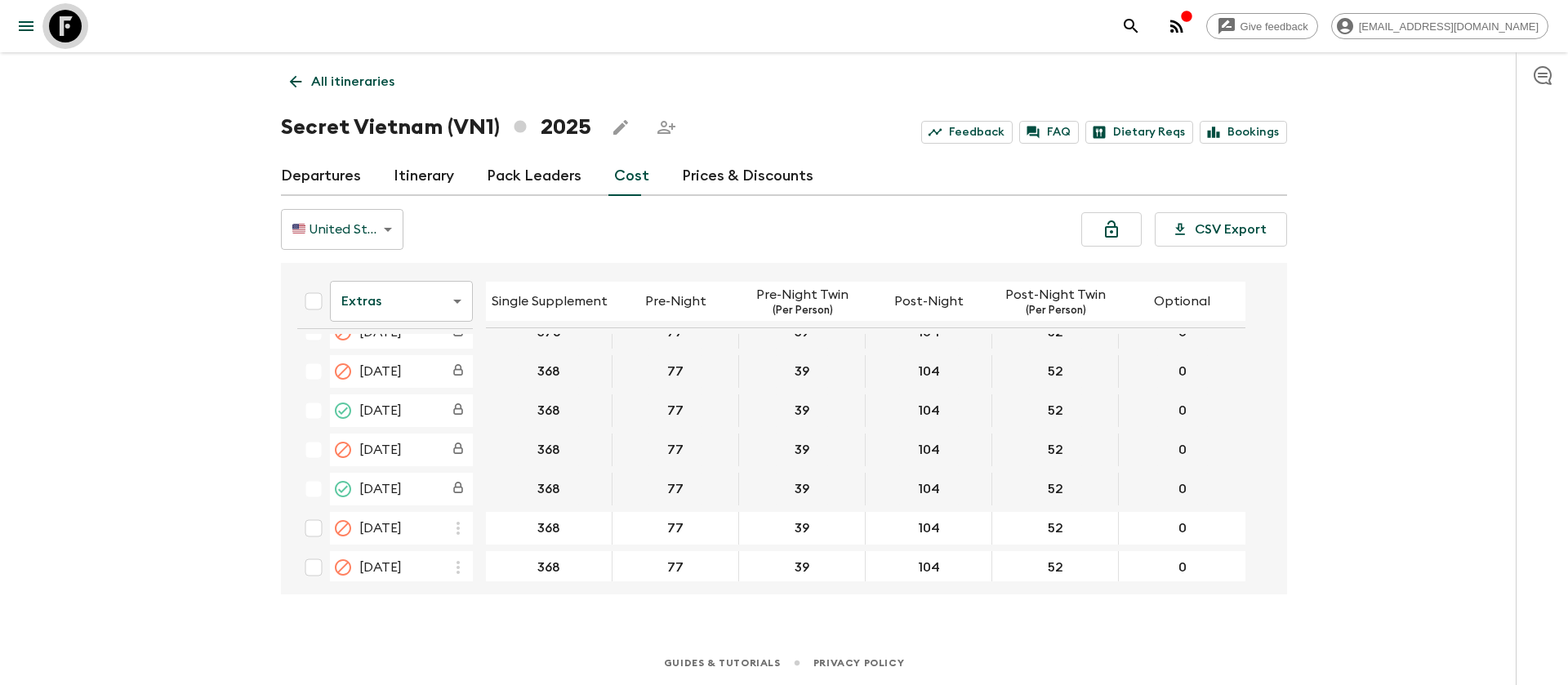
click at [71, 26] on icon at bounding box center [65, 27] width 33 height 33
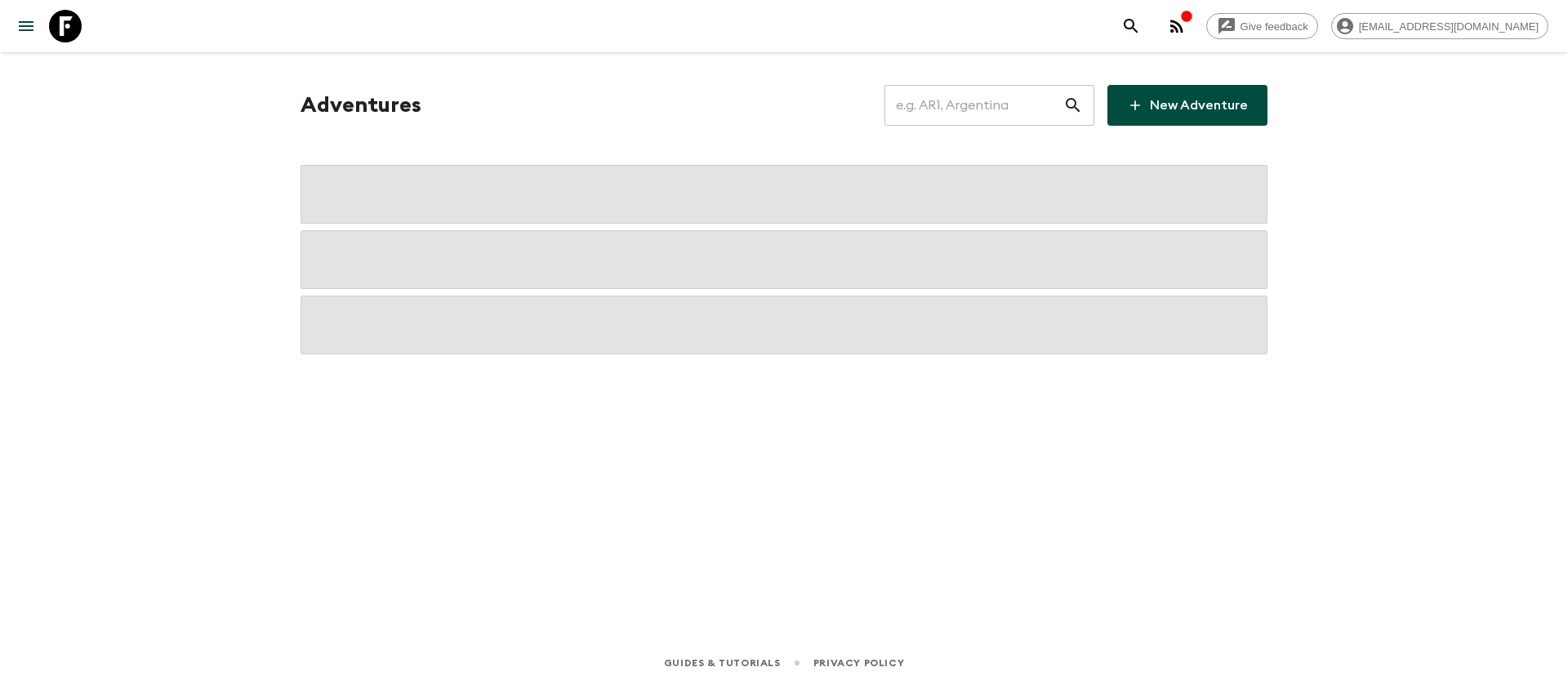
click at [962, 109] on input "text" at bounding box center [974, 106] width 179 height 46
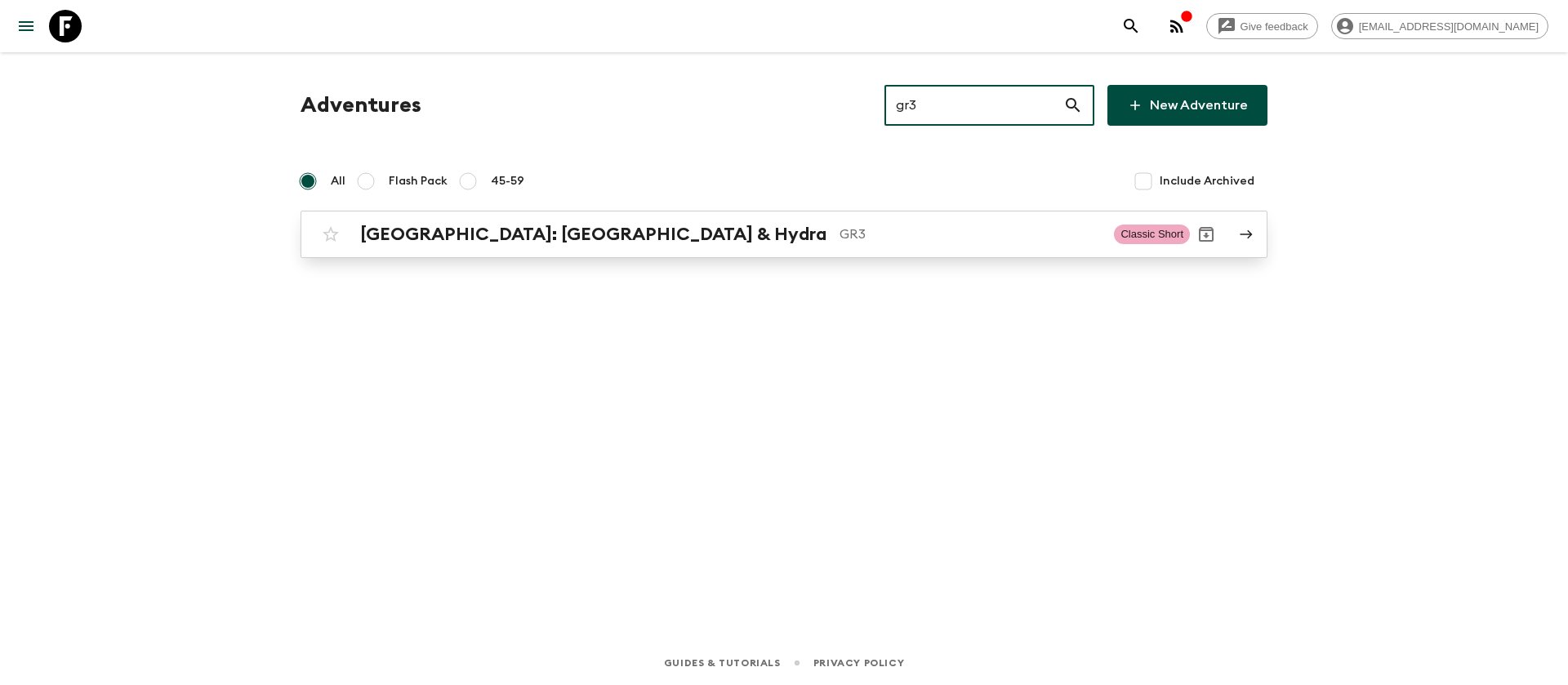
type input "gr3"
click at [840, 231] on p "GR3" at bounding box center [970, 233] width 261 height 19
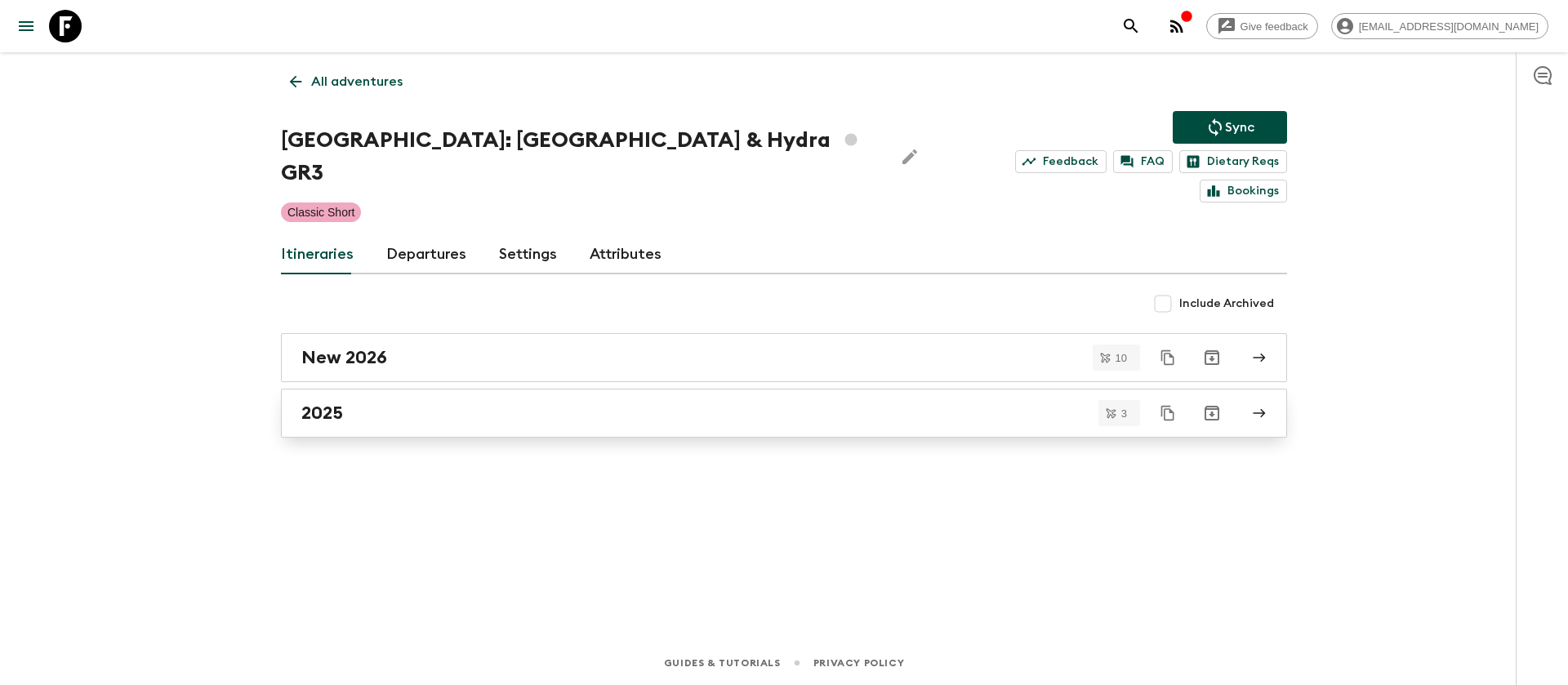
click at [385, 388] on link "2025" at bounding box center [784, 412] width 1006 height 49
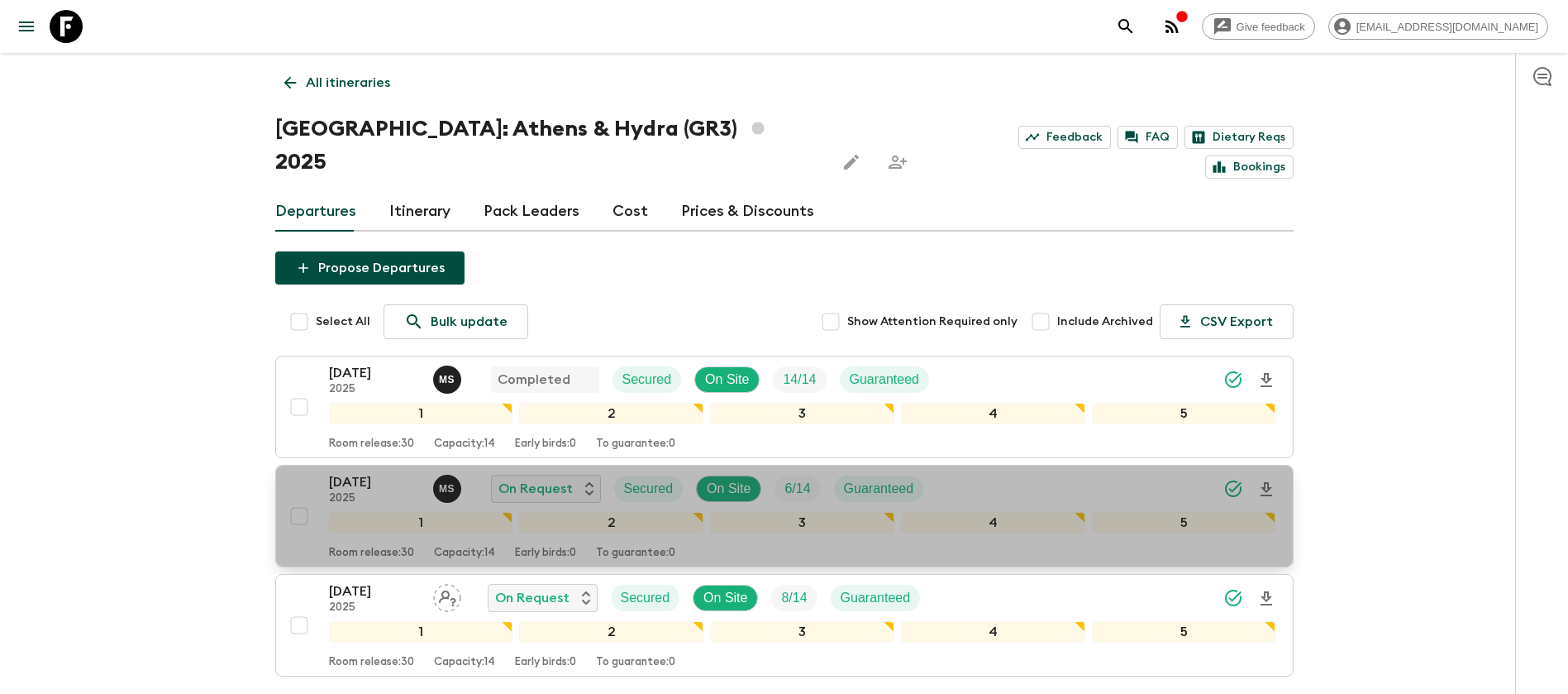
click at [339, 473] on p "[DATE]" at bounding box center [375, 482] width 91 height 20
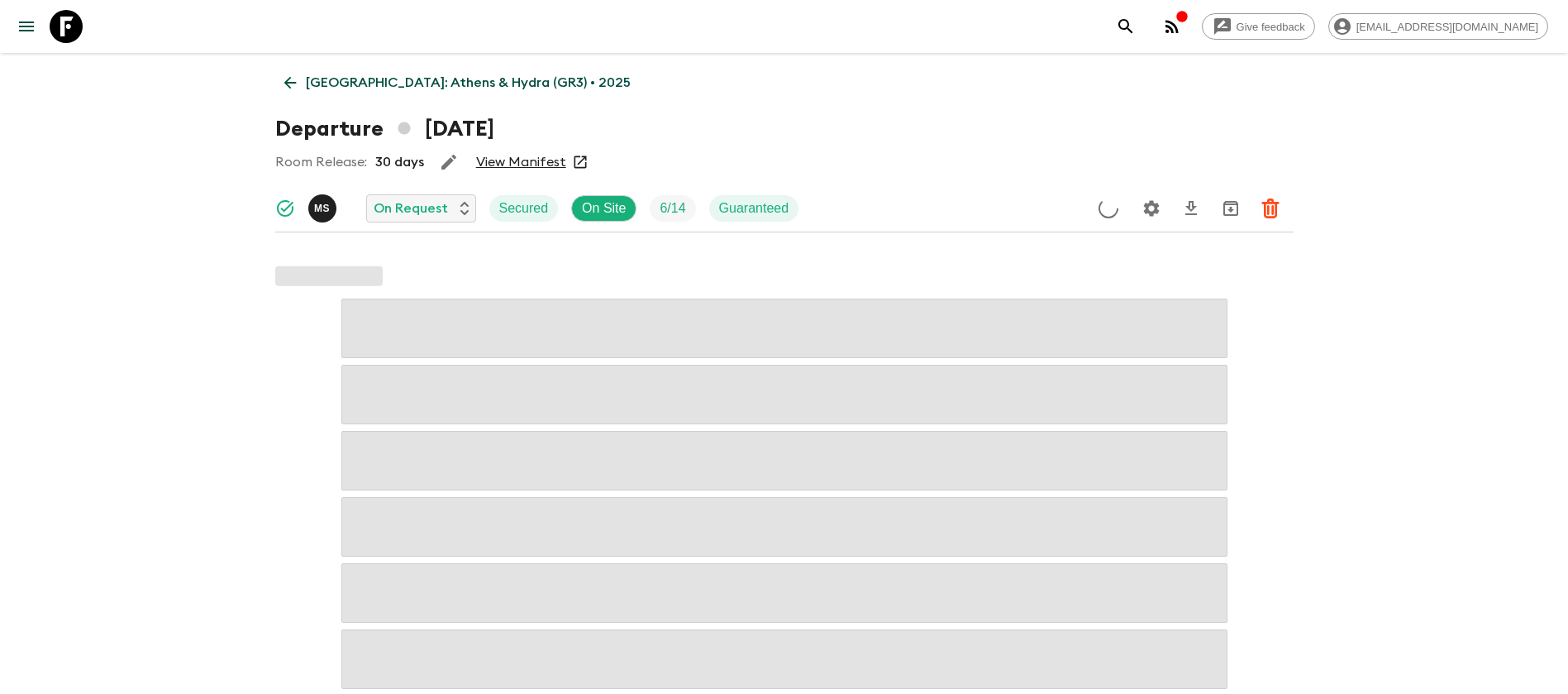
click at [520, 163] on link "View Manifest" at bounding box center [521, 162] width 90 height 17
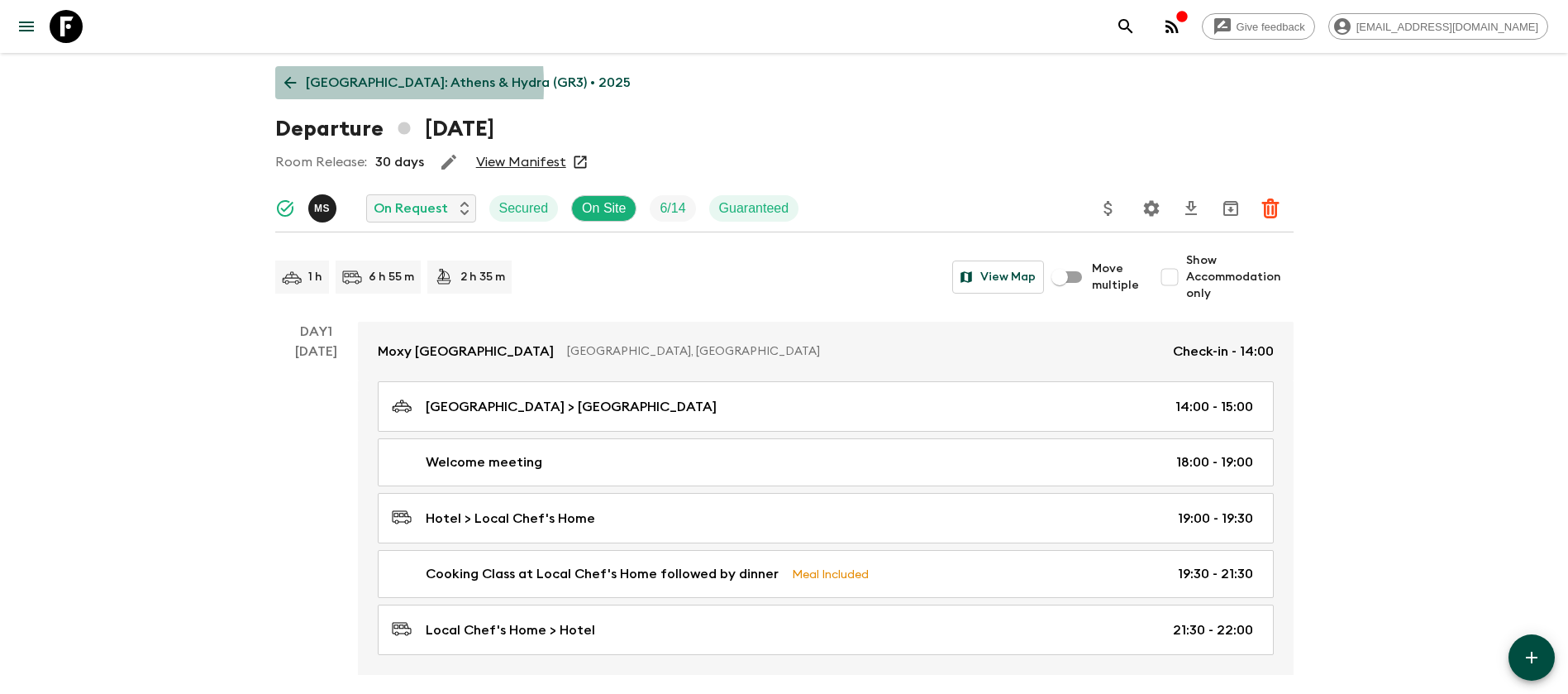
click at [283, 86] on icon at bounding box center [290, 83] width 19 height 19
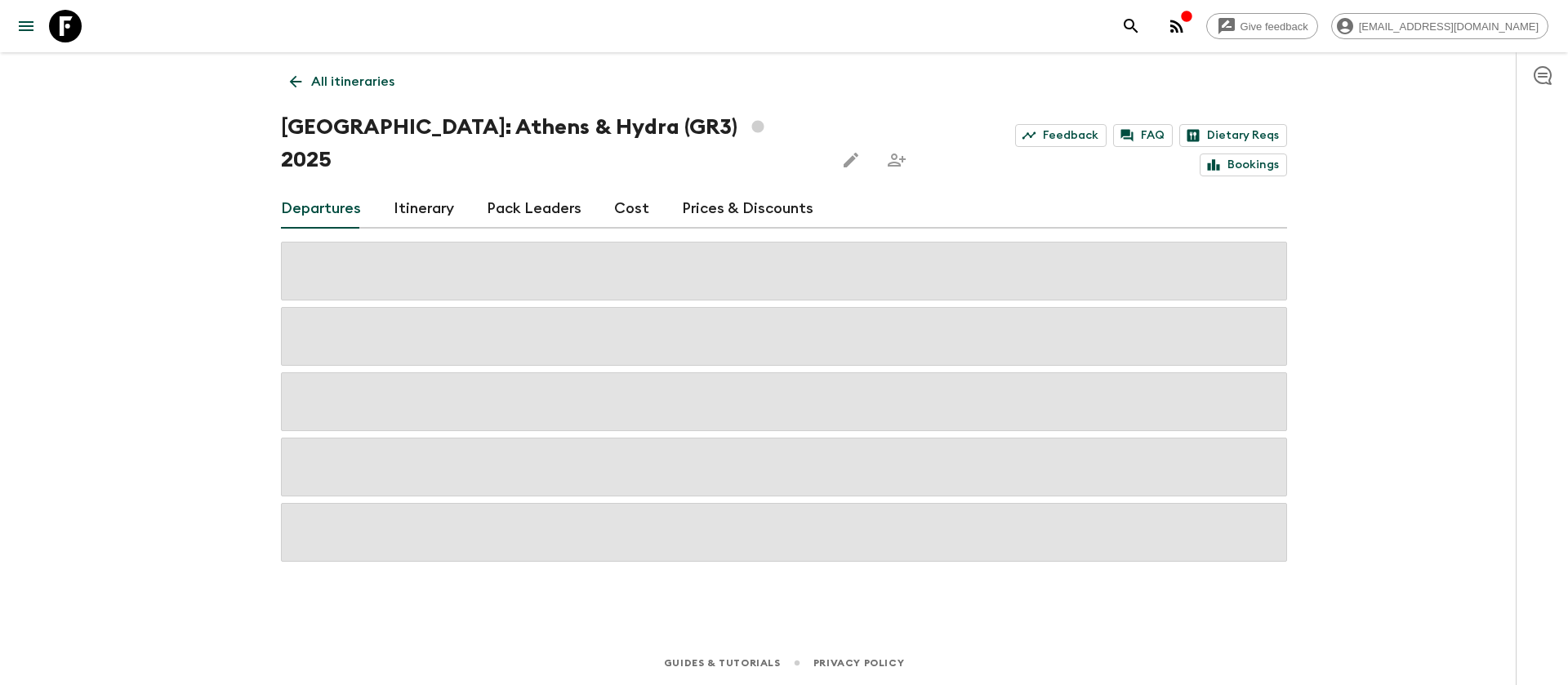
click at [626, 189] on link "Cost" at bounding box center [631, 208] width 35 height 39
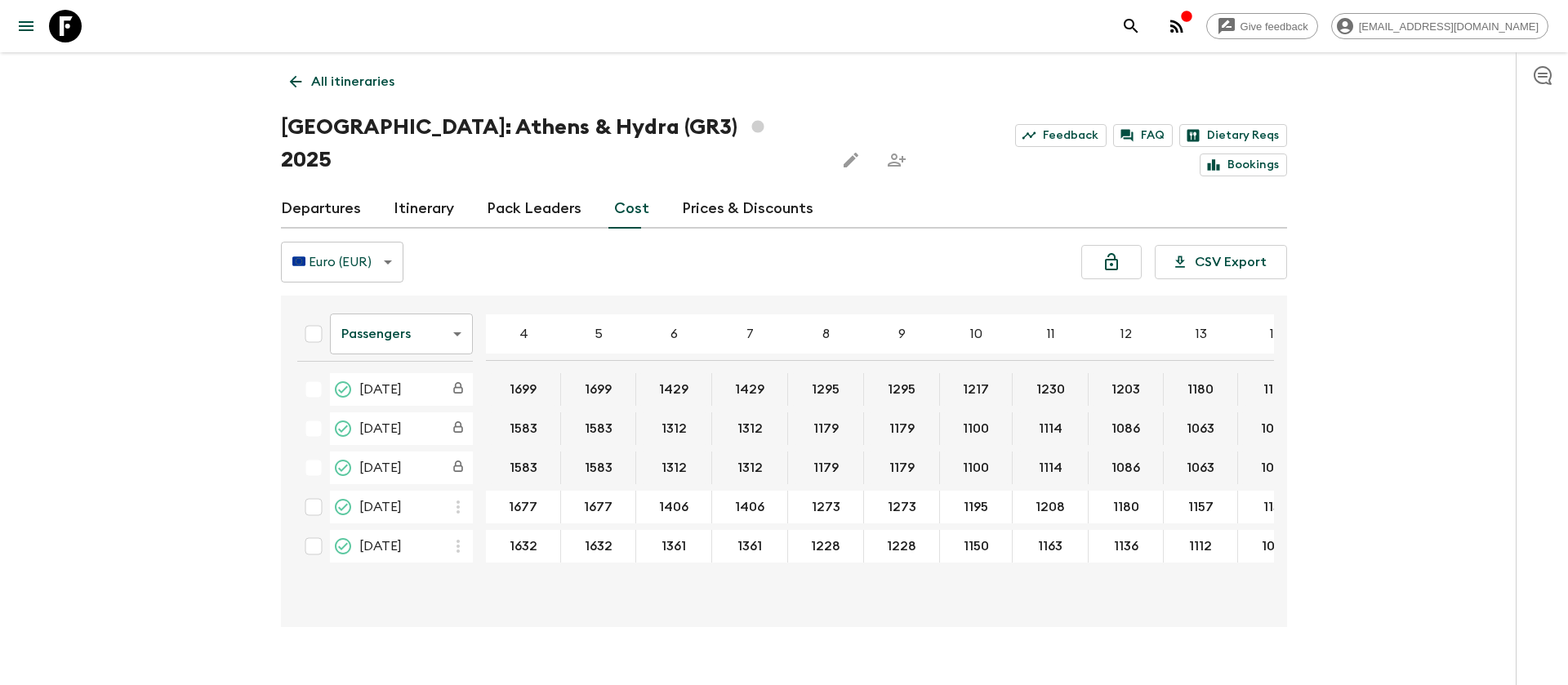
click at [64, 39] on icon at bounding box center [65, 27] width 33 height 33
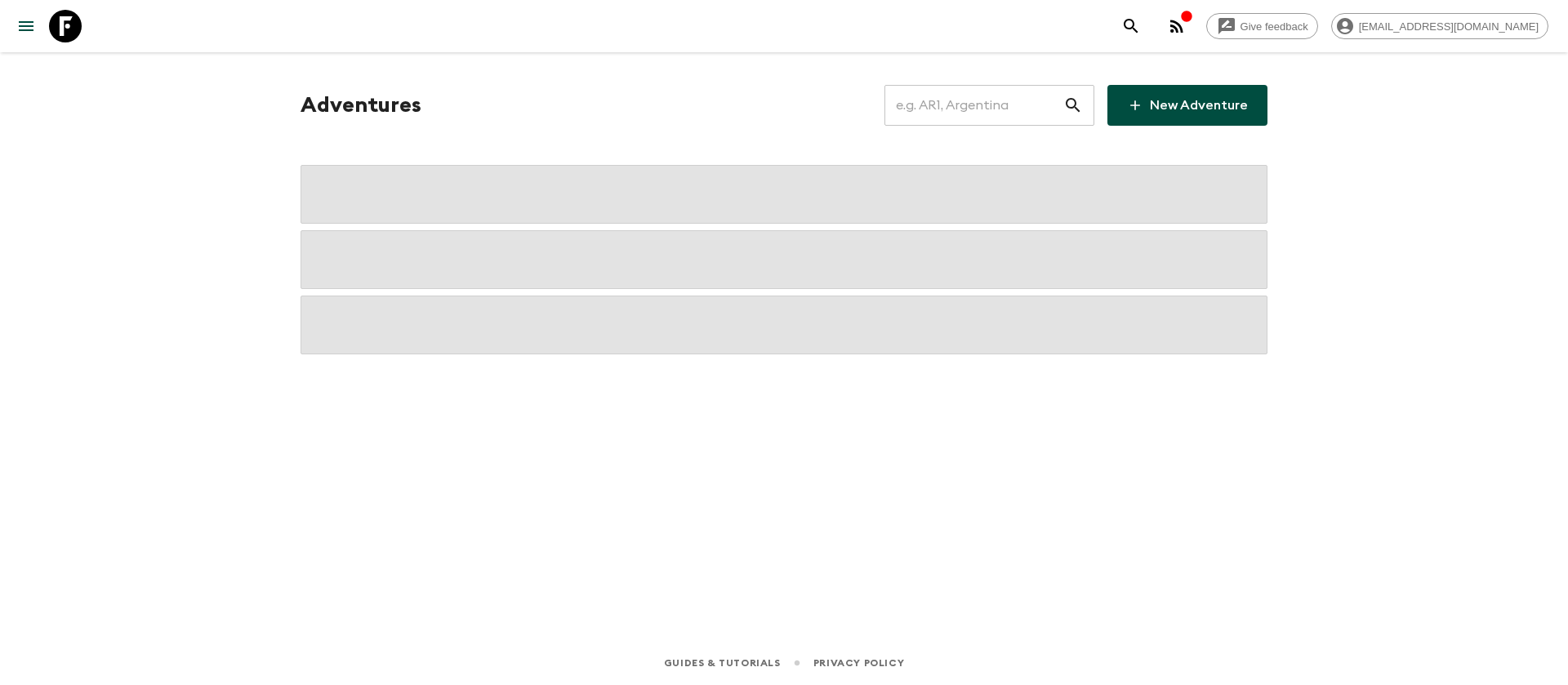
click at [948, 108] on input "text" at bounding box center [974, 106] width 179 height 46
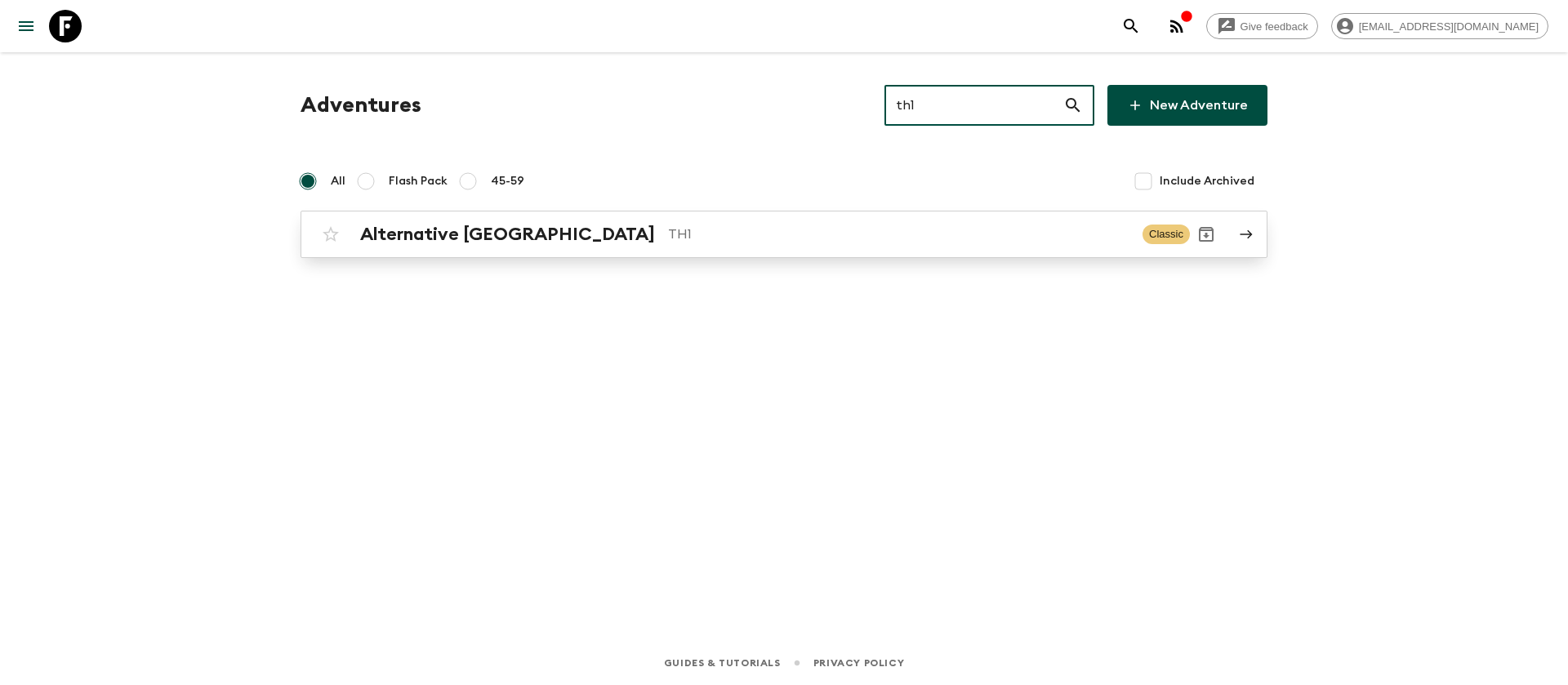
type input "th1"
click at [668, 240] on p "TH1" at bounding box center [898, 233] width 461 height 19
